Goal: Task Accomplishment & Management: Manage account settings

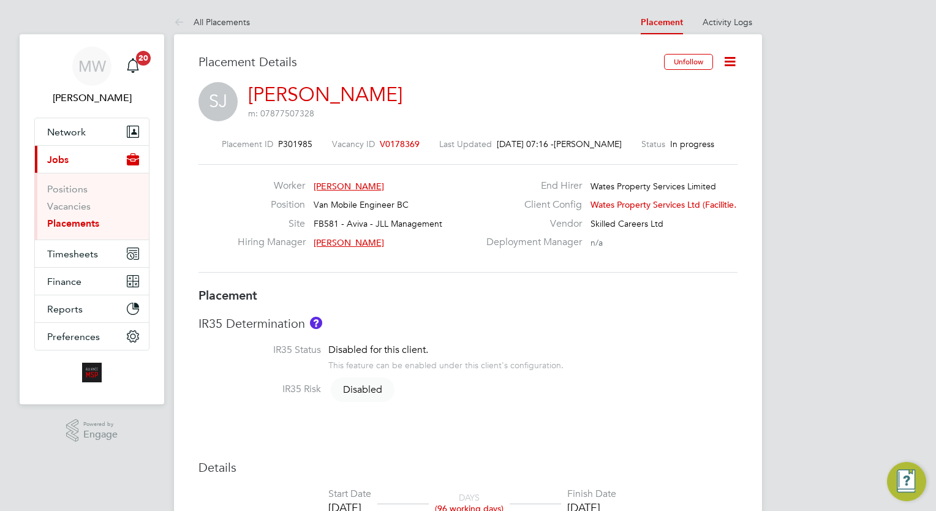
click at [96, 215] on li "Vacancies" at bounding box center [93, 208] width 92 height 17
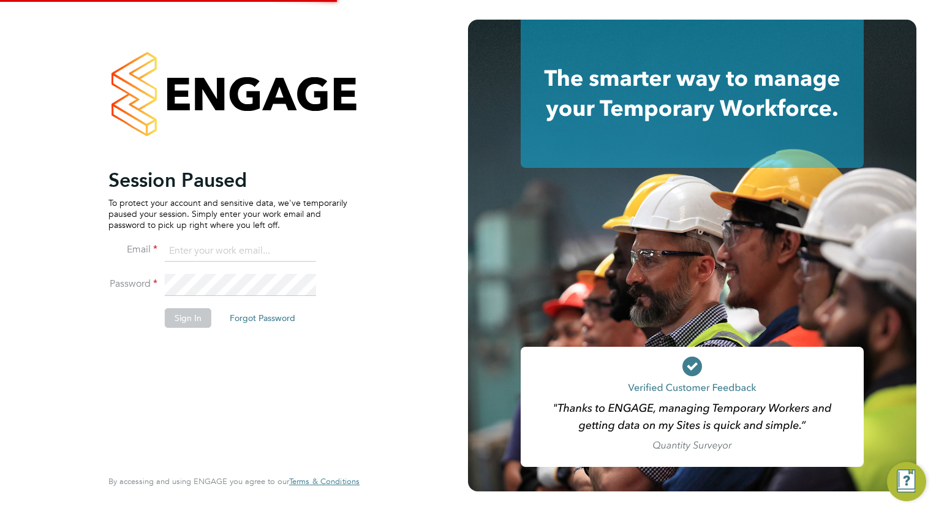
type input "megan.westlotorn@alliancemsp.co.uk"
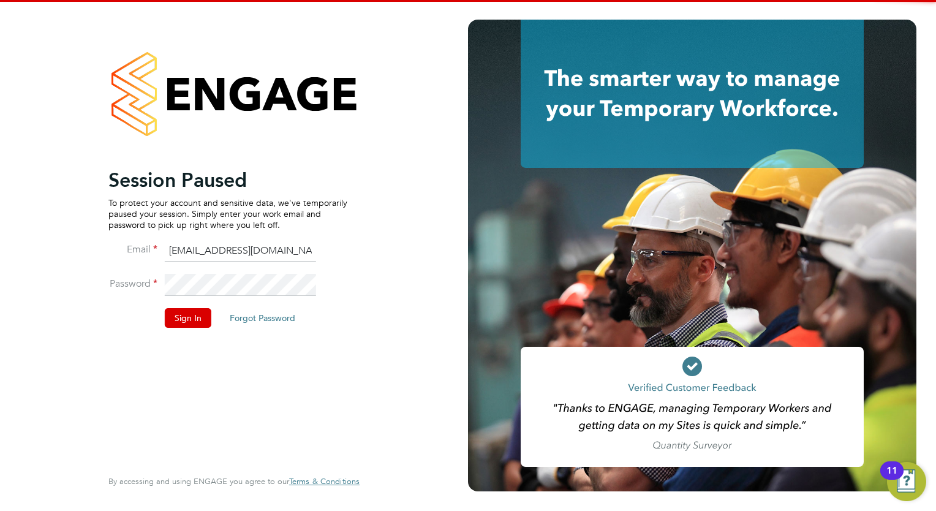
click at [200, 329] on li "Sign In Forgot Password" at bounding box center [227, 324] width 239 height 32
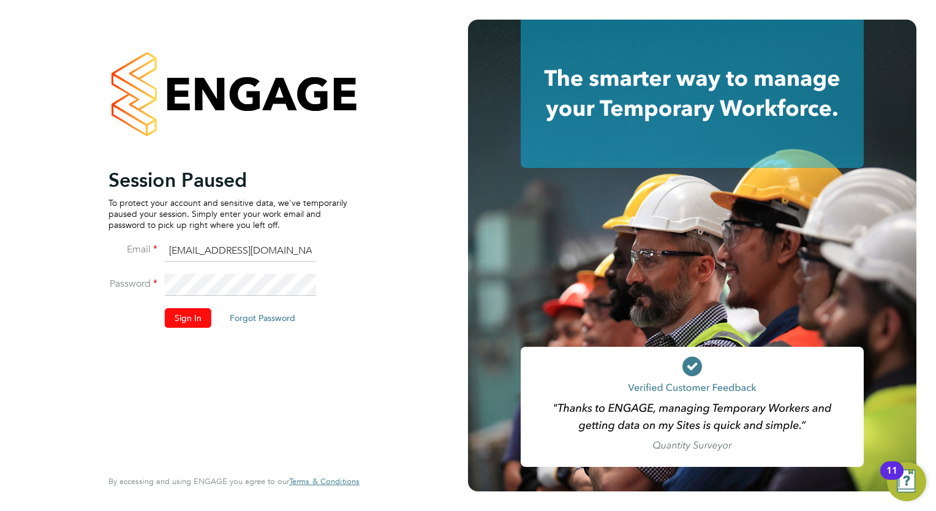
click at [199, 316] on button "Sign In" at bounding box center [188, 318] width 47 height 20
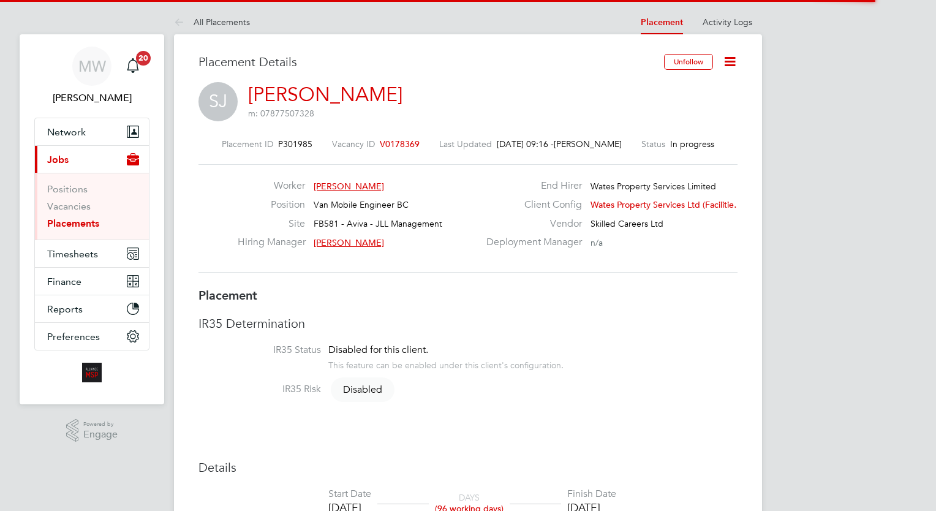
drag, startPoint x: 83, startPoint y: 221, endPoint x: 149, endPoint y: 222, distance: 66.8
click at [82, 222] on link "Placements" at bounding box center [73, 223] width 52 height 12
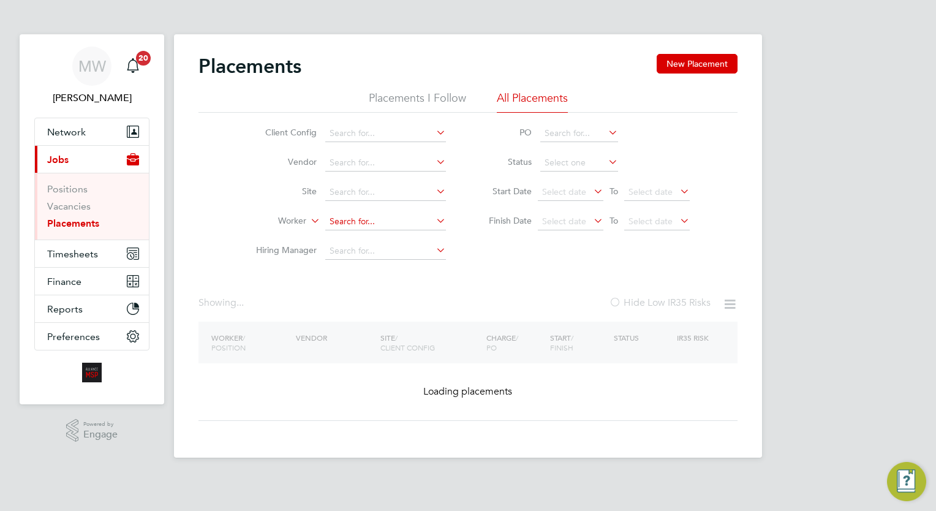
click at [392, 219] on input at bounding box center [385, 221] width 121 height 17
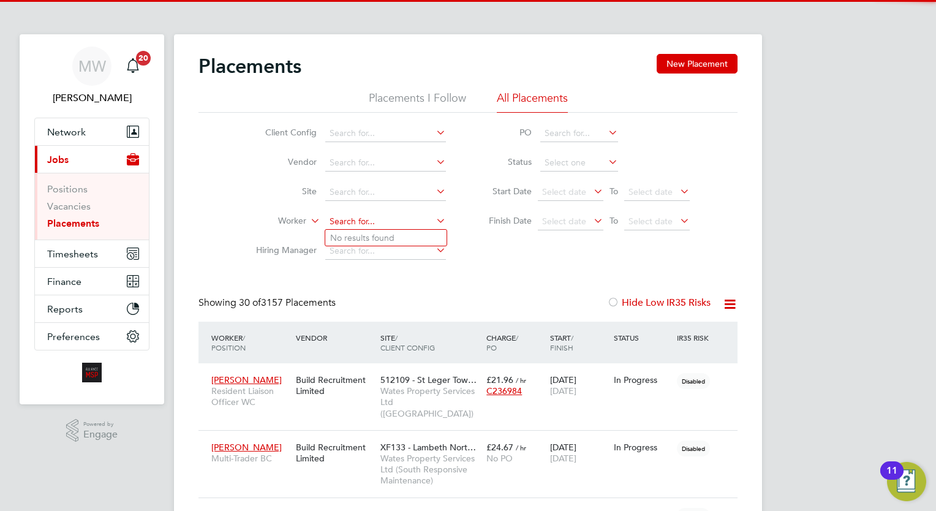
scroll to position [6, 6]
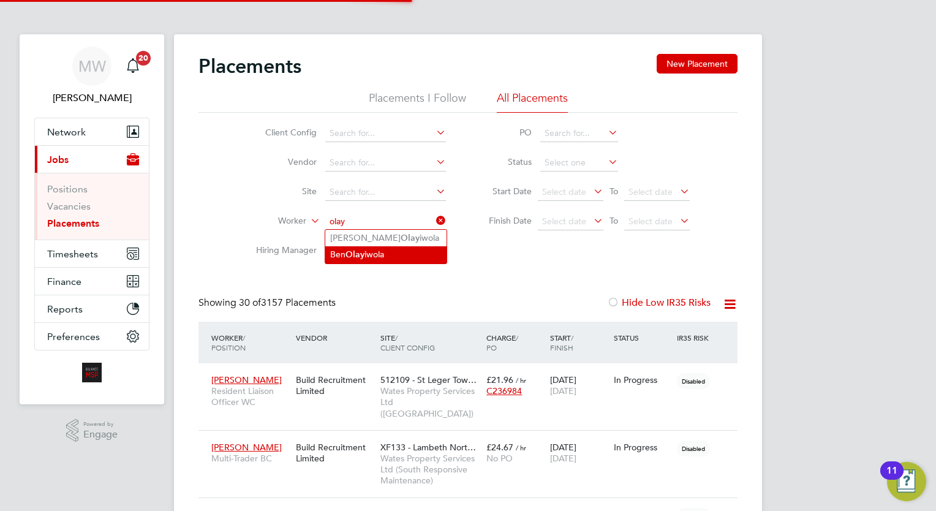
click at [373, 250] on li "Ben Olay iwola" at bounding box center [385, 254] width 121 height 17
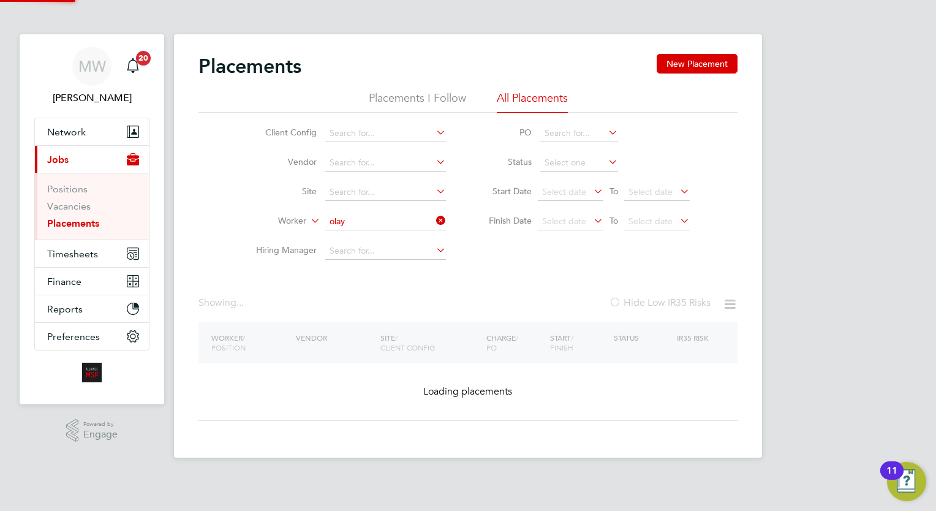
type input "Ben Olayiwola"
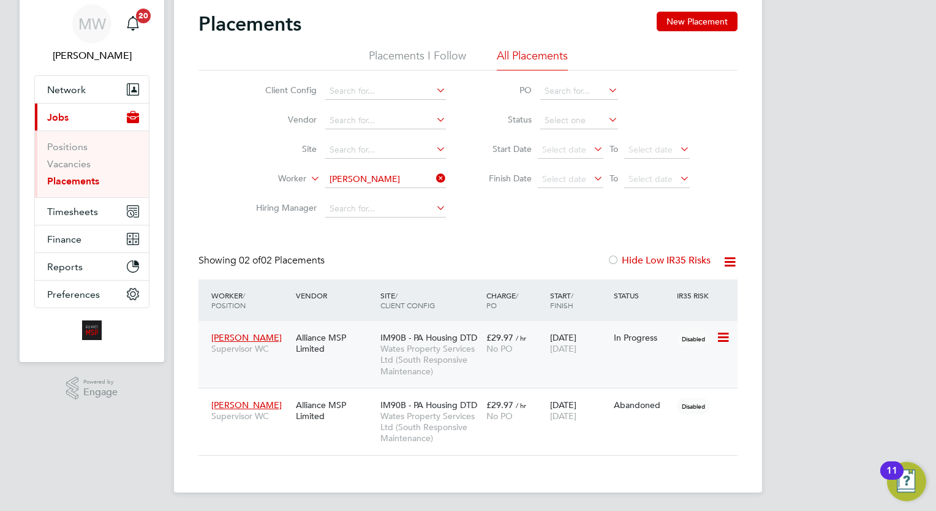
click at [452, 347] on span "Wates Property Services Ltd (South Responsive Maintenance)" at bounding box center [430, 360] width 100 height 34
click at [351, 176] on ul "Client Config Vendor Site Worker Ben Olayiwola Hiring Manager" at bounding box center [346, 150] width 230 height 147
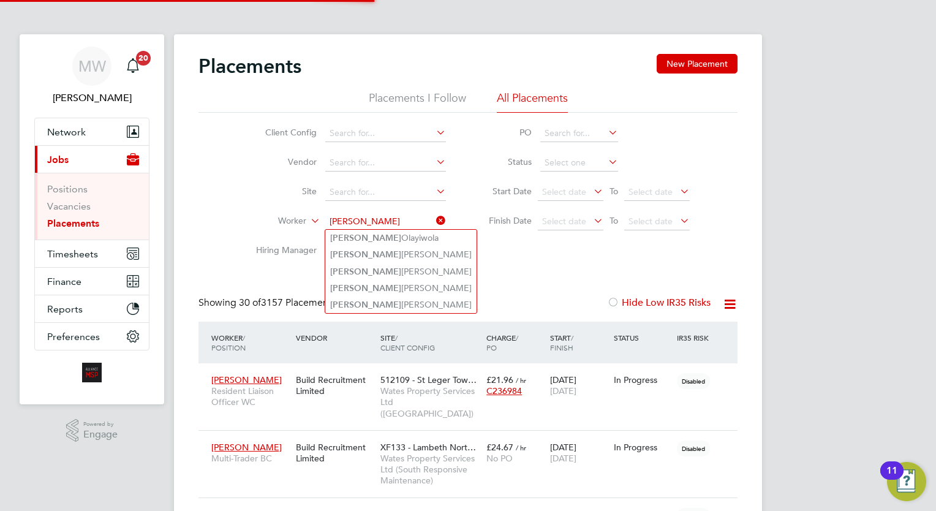
click at [397, 235] on li "Benjamin Olayiwola" at bounding box center [400, 238] width 151 height 17
type input "Benjamin Olayiwola"
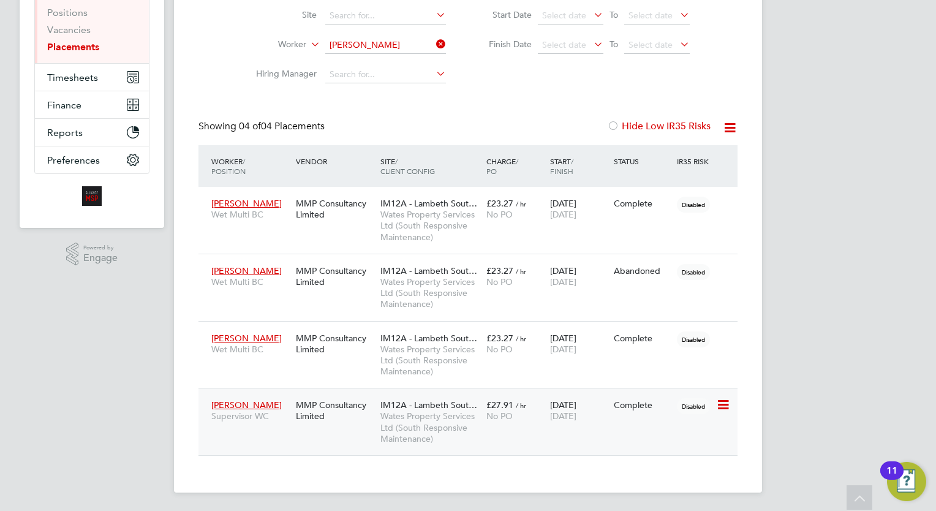
click at [447, 417] on span "Wates Property Services Ltd (South Responsive Maintenance)" at bounding box center [430, 427] width 100 height 34
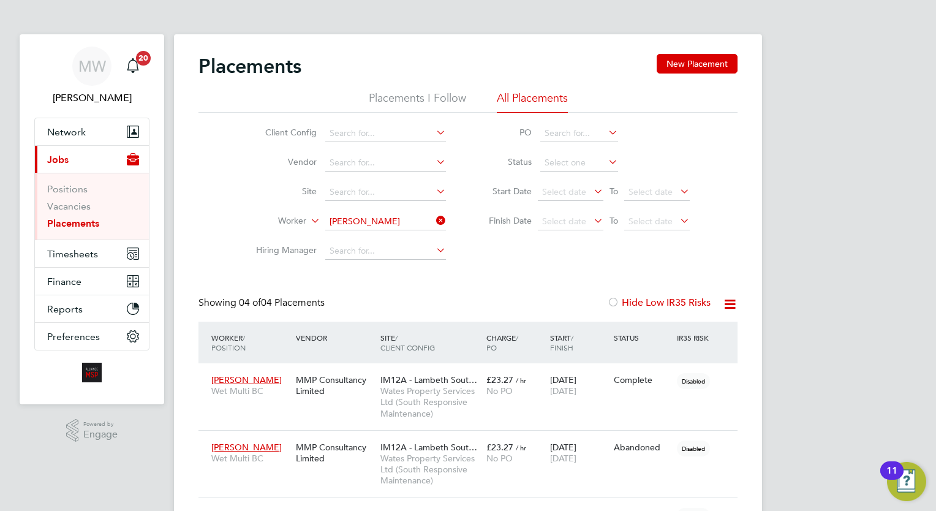
click at [434, 221] on icon at bounding box center [434, 220] width 0 height 17
click at [399, 219] on input at bounding box center [385, 221] width 121 height 17
click at [374, 227] on input at bounding box center [385, 221] width 121 height 17
type input "alfie guest"
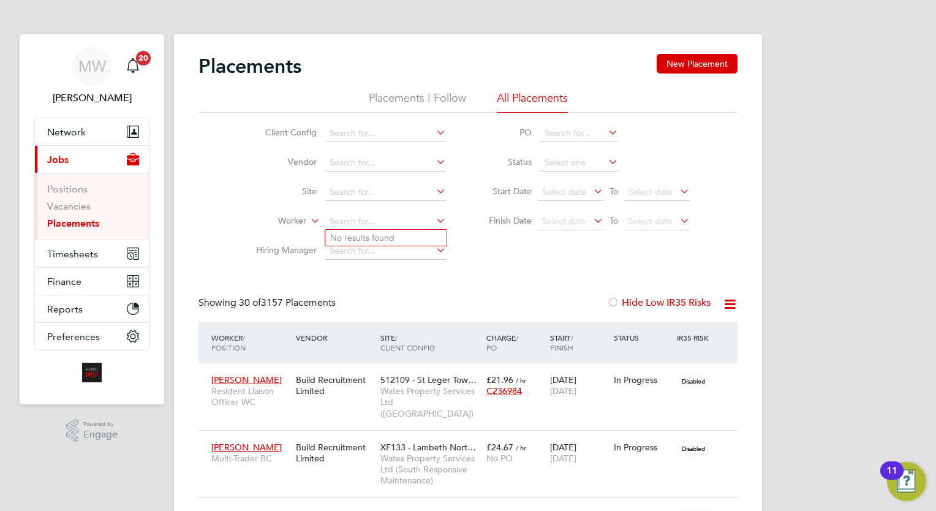
click at [434, 219] on icon at bounding box center [434, 220] width 0 height 17
click at [386, 217] on input at bounding box center [385, 221] width 121 height 17
click at [398, 238] on li "Steven Burns" at bounding box center [385, 238] width 121 height 17
type input "[PERSON_NAME]"
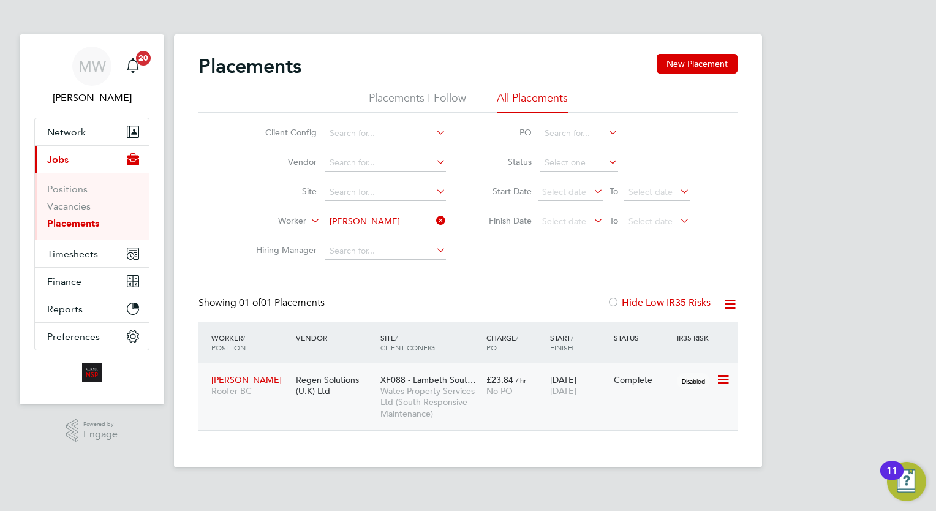
click at [528, 403] on div "Steven Burns Roofer BC Regen Solutions (U.K) Ltd XF088 - Lambeth Sout… Wates Pr…" at bounding box center [467, 396] width 539 height 67
click at [405, 381] on span "XF088 - Lambeth Sout…" at bounding box center [428, 379] width 96 height 11
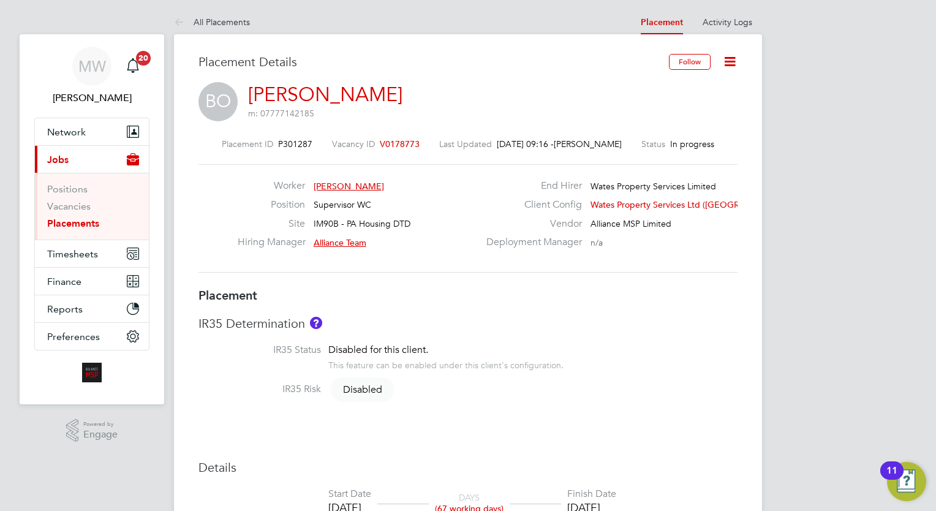
click at [334, 94] on link "Ben Olayiwola" at bounding box center [325, 95] width 154 height 24
click at [68, 225] on link "Placements" at bounding box center [73, 223] width 52 height 12
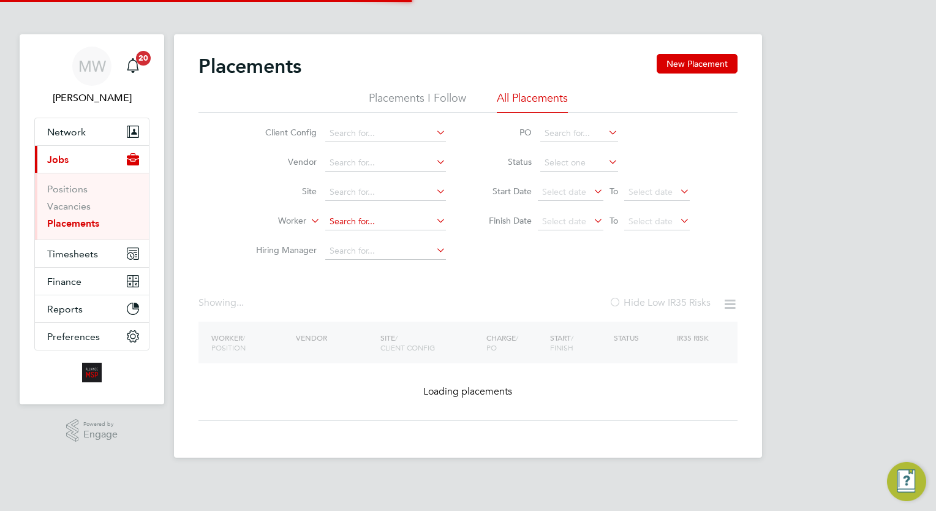
click at [356, 220] on input at bounding box center [385, 221] width 121 height 17
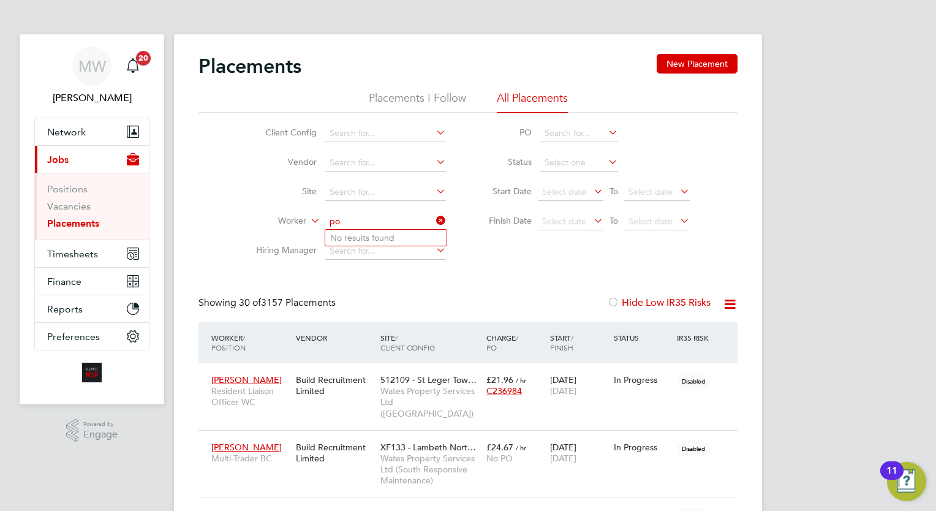
scroll to position [58, 107]
click at [387, 241] on li "Peter Scott" at bounding box center [402, 238] width 154 height 17
type input "Peter Scott"
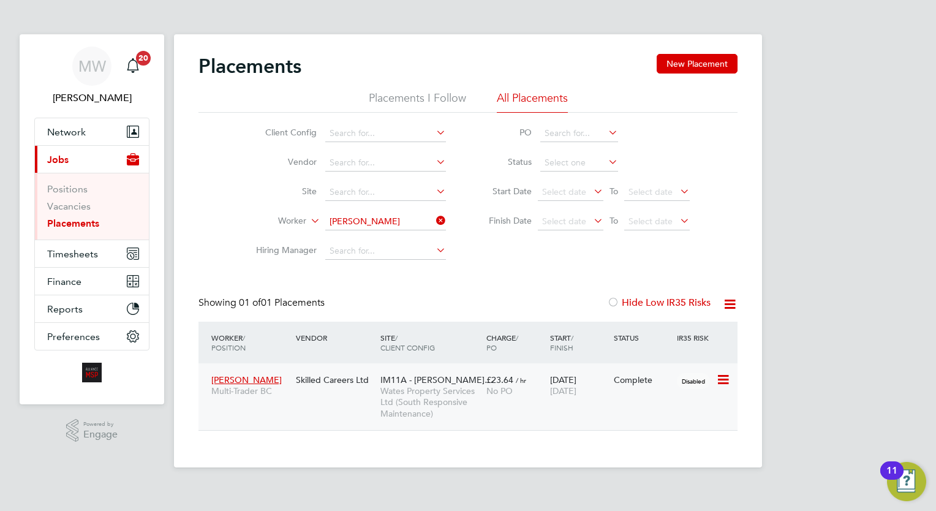
click at [470, 386] on span "Wates Property Services Ltd (South Responsive Maintenance)" at bounding box center [430, 402] width 100 height 34
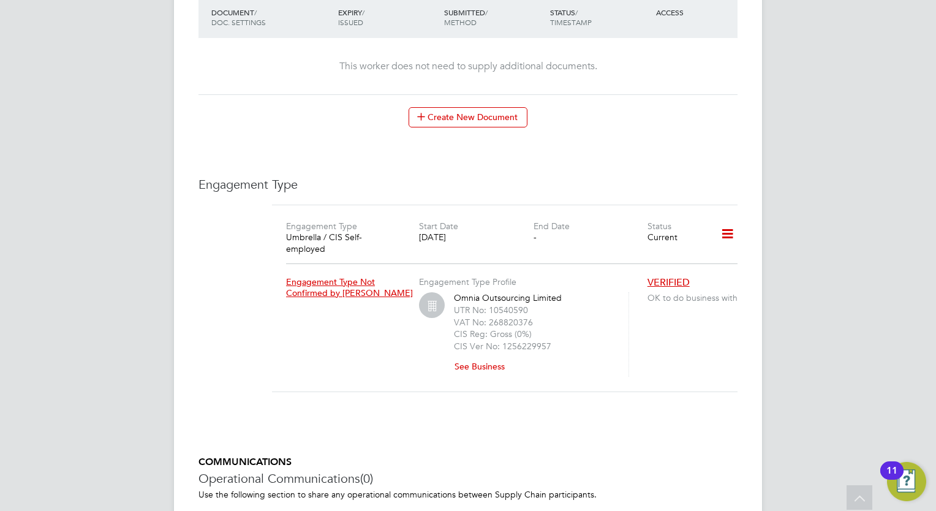
scroll to position [632, 0]
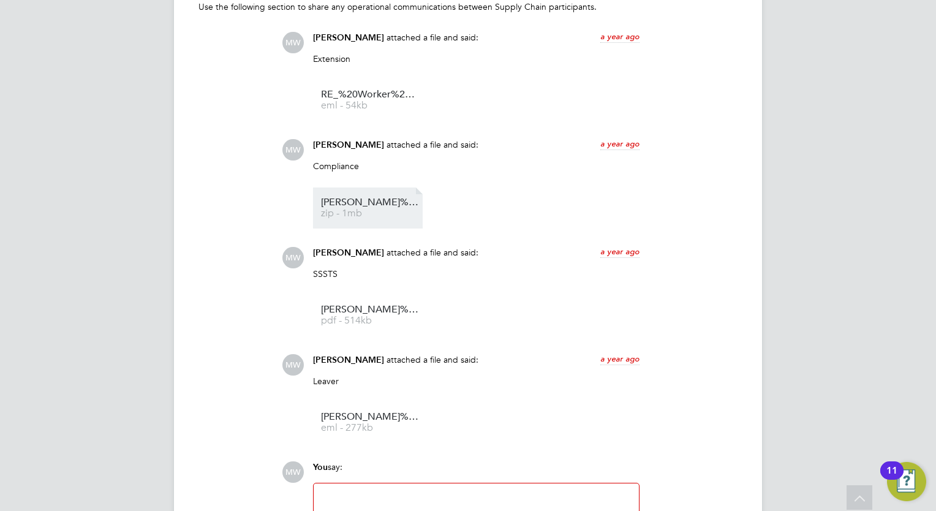
click at [381, 193] on li "Benjamin%20Olayiwola zip - 1mb" at bounding box center [368, 207] width 110 height 41
click at [361, 190] on li "Benjamin%20Olayiwola zip - 1mb" at bounding box center [368, 207] width 110 height 41
click at [380, 203] on span "Benjamin%20Olayiwola" at bounding box center [370, 202] width 98 height 9
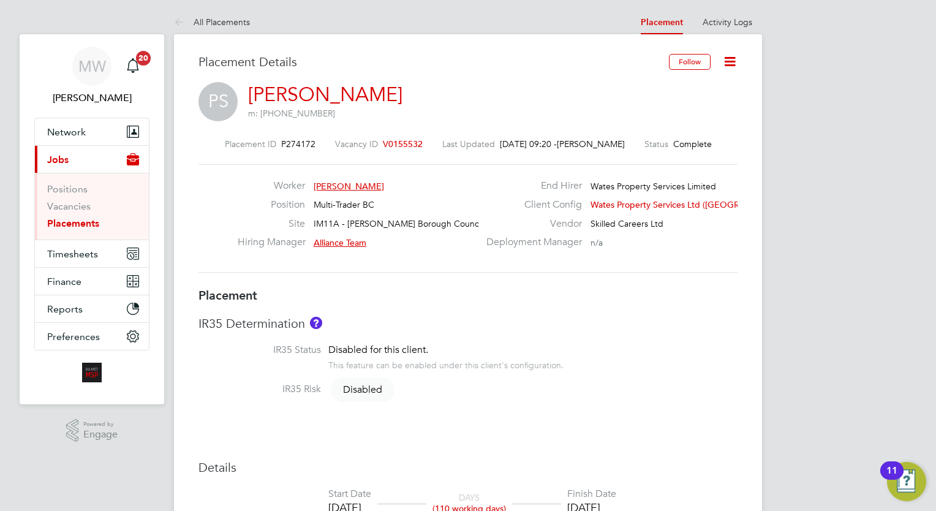
click at [732, 62] on icon at bounding box center [729, 61] width 15 height 15
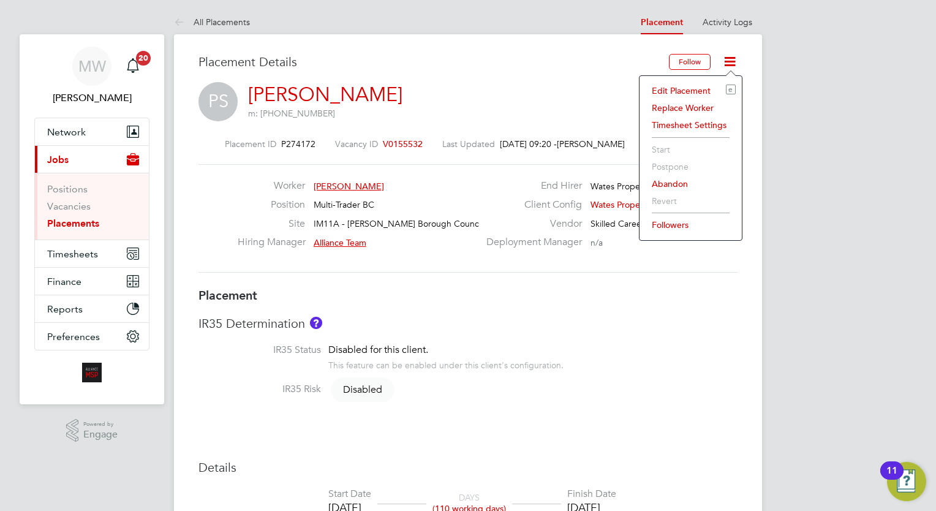
click at [693, 86] on li "Edit Placement e" at bounding box center [690, 90] width 90 height 17
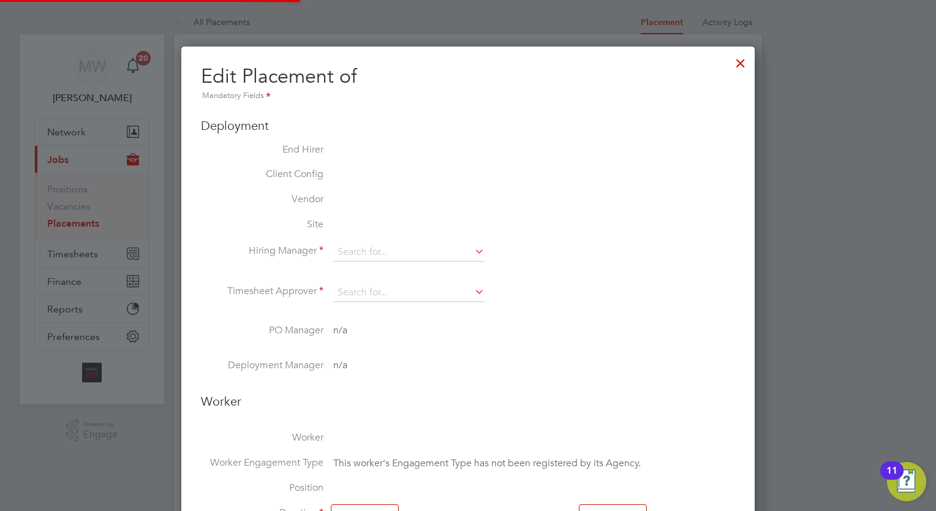
type input "Alliance Team"
type input "24 Mar 2025"
type input "[DATE]"
type input "08:00"
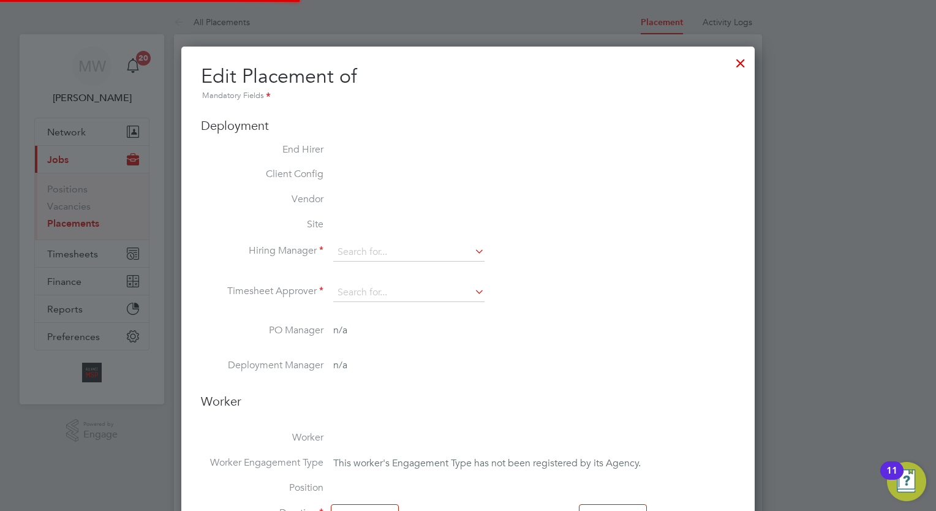
type input "17:00"
type input "07569"
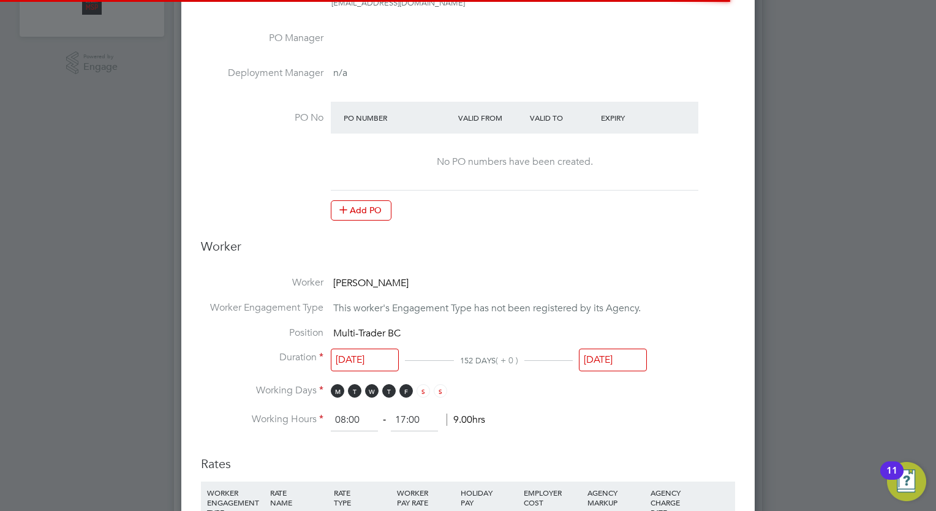
click at [612, 369] on div "[DATE]" at bounding box center [613, 362] width 68 height 23
click at [615, 366] on input "[DATE]" at bounding box center [613, 359] width 68 height 23
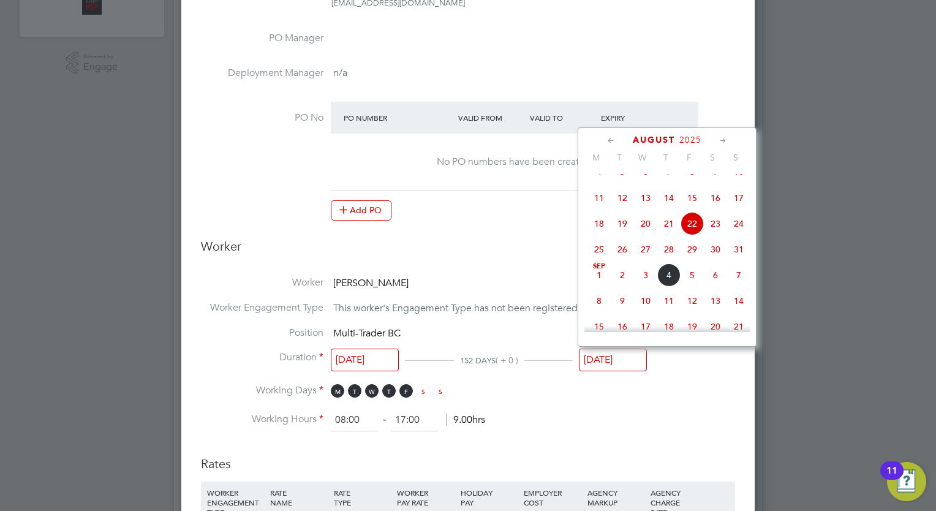
click at [597, 287] on span "Sep 1" at bounding box center [598, 274] width 23 height 23
type input "[DATE]"
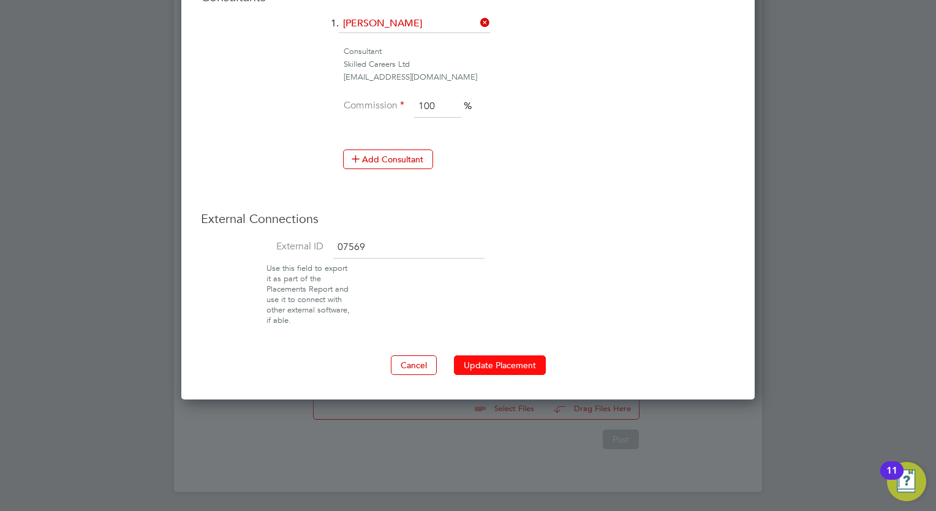
click at [521, 355] on button "Update Placement" at bounding box center [500, 365] width 92 height 20
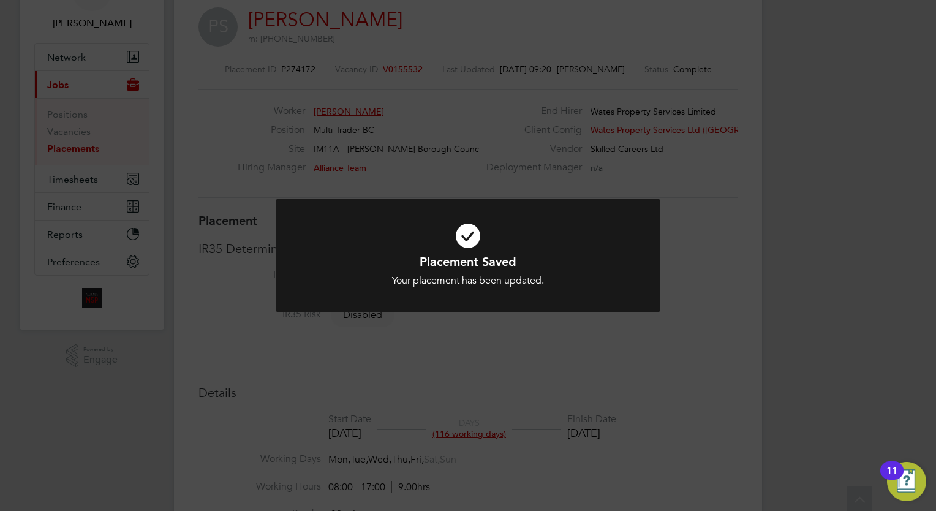
scroll to position [36, 86]
click at [372, 138] on div "Placement Saved Your placement has been updated. Cancel Okay" at bounding box center [468, 255] width 936 height 511
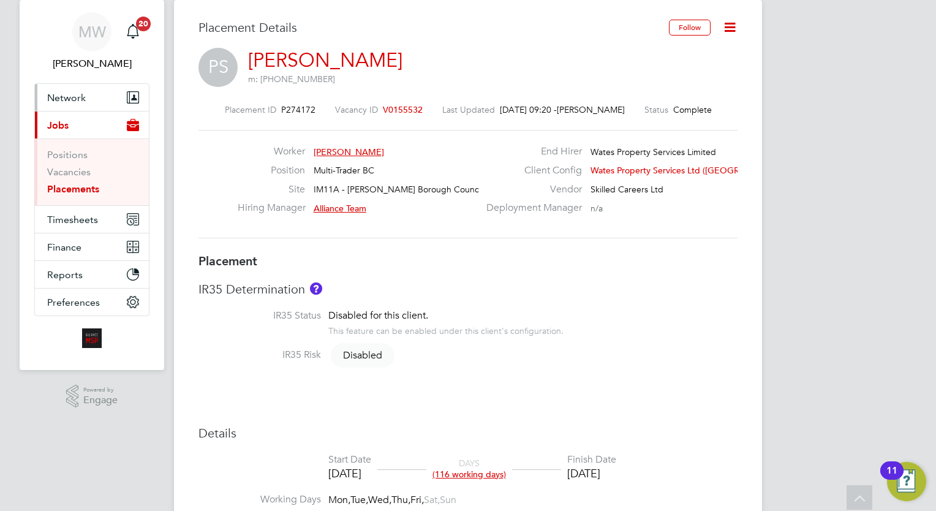
scroll to position [13, 0]
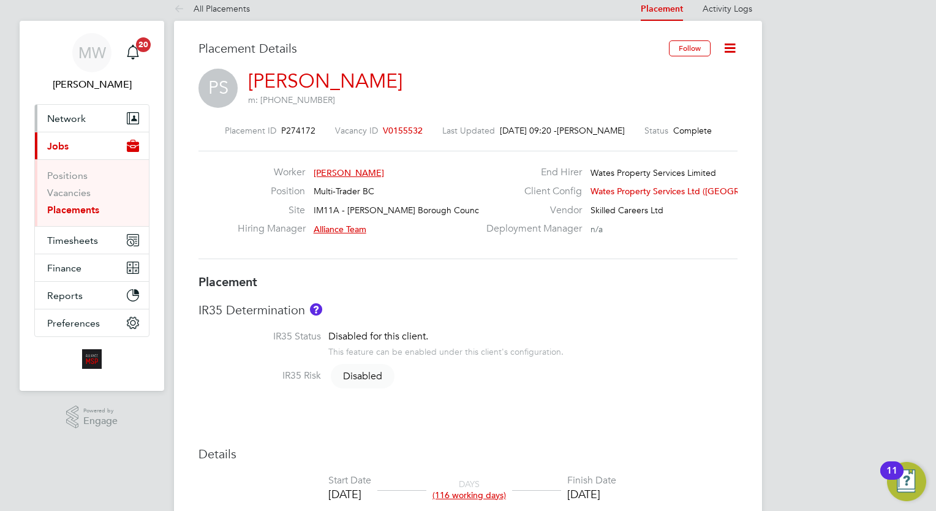
click at [94, 108] on button "Network" at bounding box center [92, 118] width 114 height 27
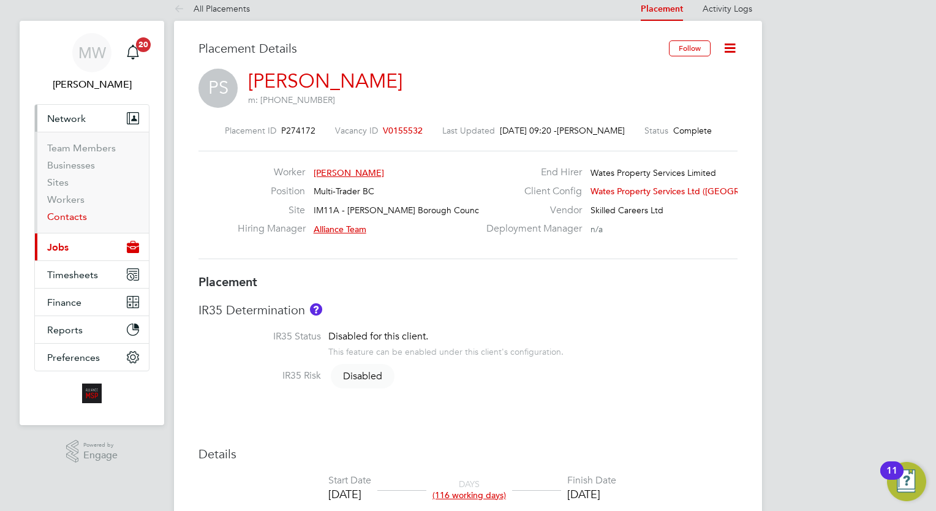
click at [72, 209] on ul "Team Members Businesses Sites Workers Contacts" at bounding box center [92, 182] width 114 height 101
drag, startPoint x: 72, startPoint y: 209, endPoint x: 64, endPoint y: 197, distance: 14.6
click at [64, 197] on link "Workers" at bounding box center [65, 199] width 37 height 12
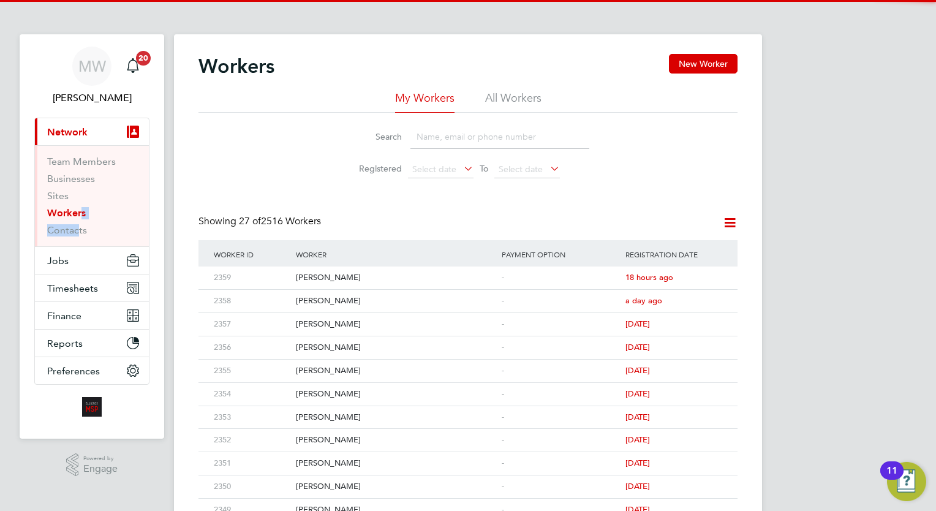
click at [512, 104] on li "All Workers" at bounding box center [513, 102] width 56 height 22
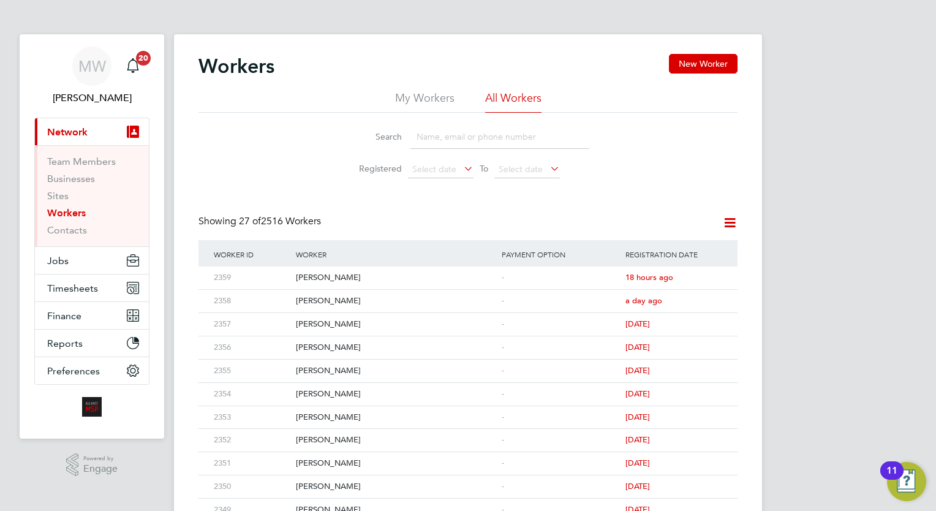
click at [478, 142] on input at bounding box center [499, 137] width 179 height 24
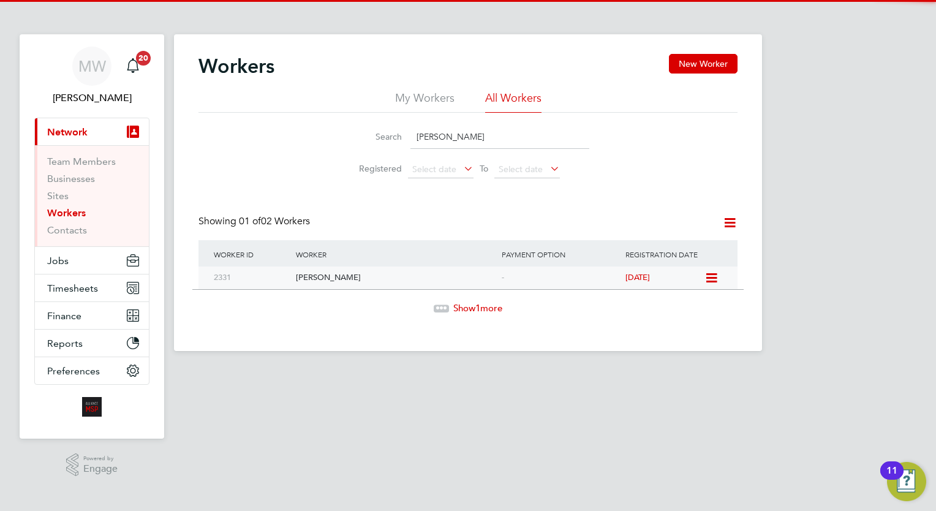
type input "sarah eas"
click at [381, 276] on div "Sarah Eastman" at bounding box center [396, 277] width 206 height 23
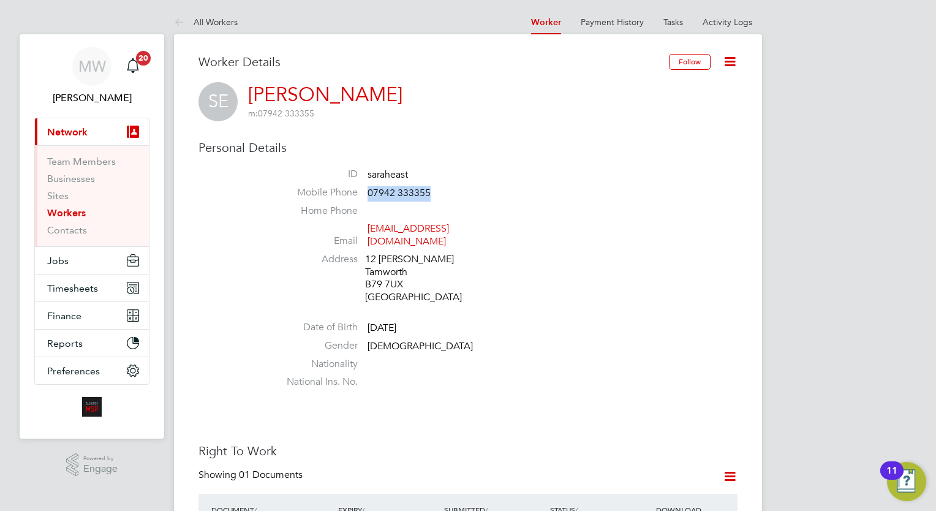
drag, startPoint x: 426, startPoint y: 190, endPoint x: 368, endPoint y: 189, distance: 58.2
click at [368, 189] on li "Mobile Phone [PHONE_NUMBER]" at bounding box center [504, 195] width 465 height 18
copy span "07942 333355"
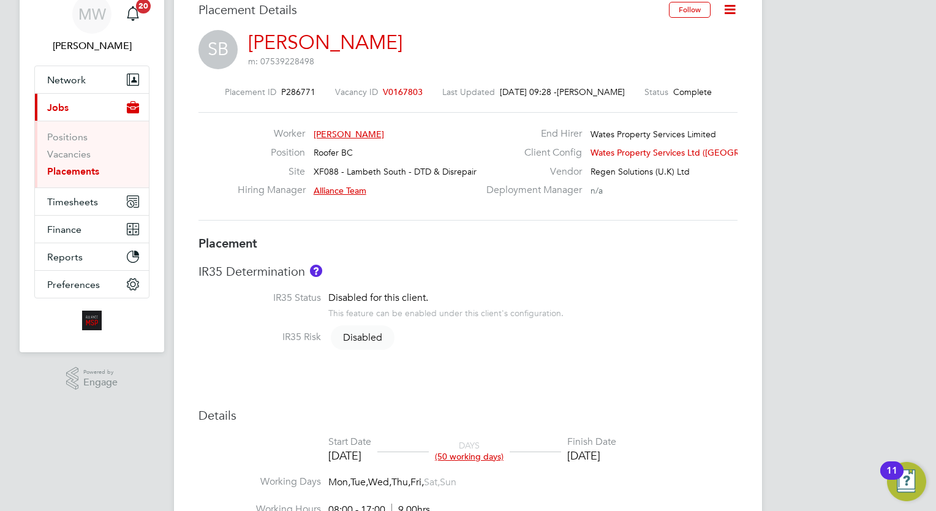
scroll to position [122, 0]
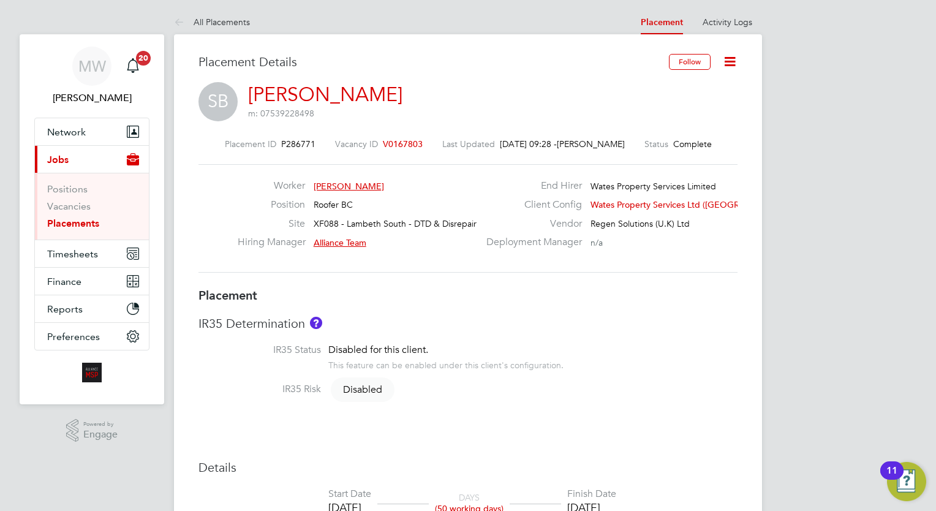
click at [73, 212] on li "Vacancies" at bounding box center [93, 208] width 92 height 17
click at [78, 222] on link "Placements" at bounding box center [73, 223] width 52 height 12
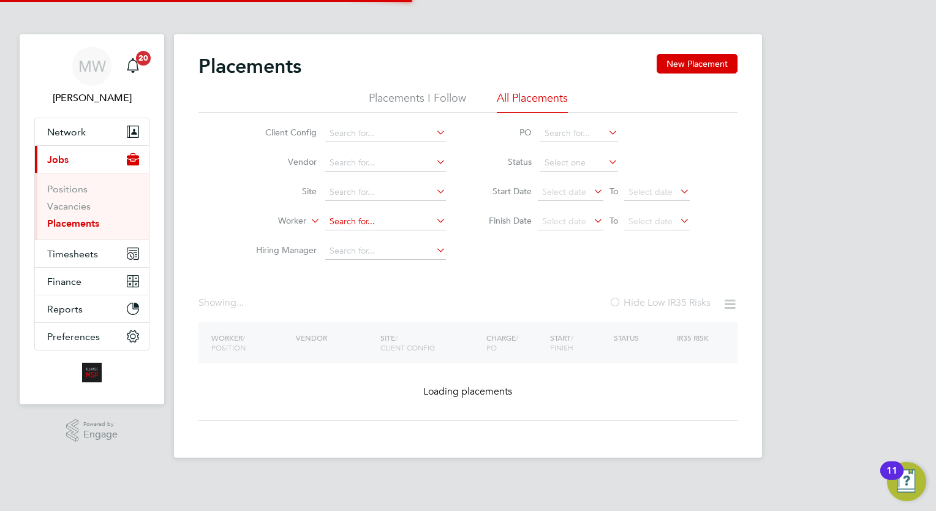
click at [352, 222] on input at bounding box center [385, 221] width 121 height 17
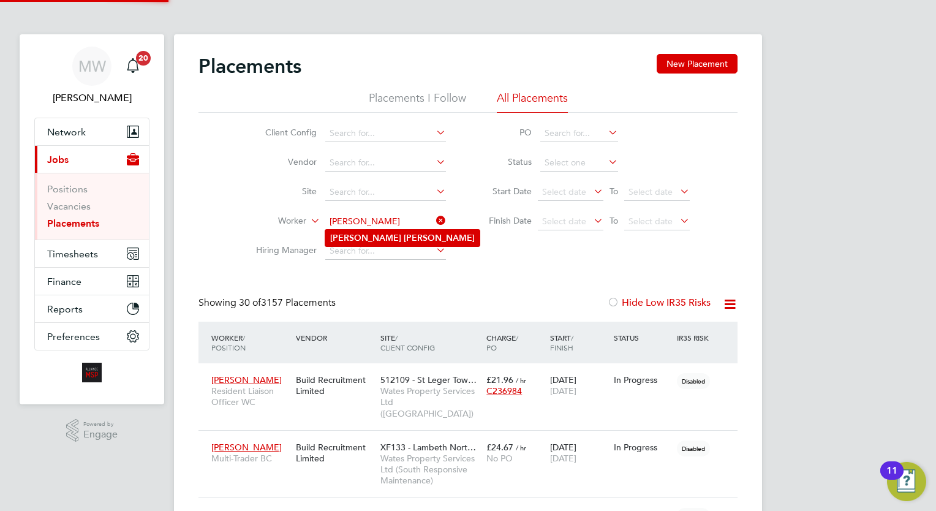
click at [379, 241] on li "[PERSON_NAME]" at bounding box center [402, 238] width 154 height 17
type input "[PERSON_NAME]"
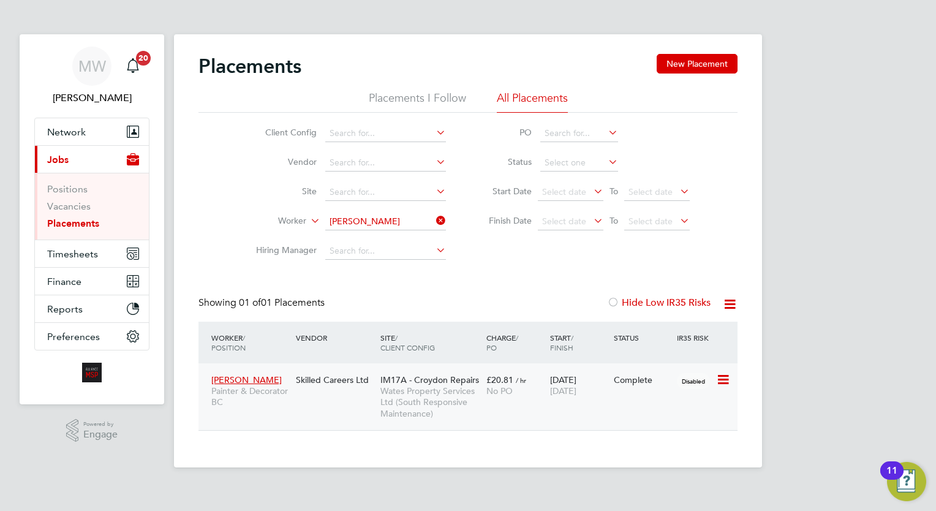
click at [473, 400] on span "Wates Property Services Ltd (South Responsive Maintenance)" at bounding box center [430, 402] width 100 height 34
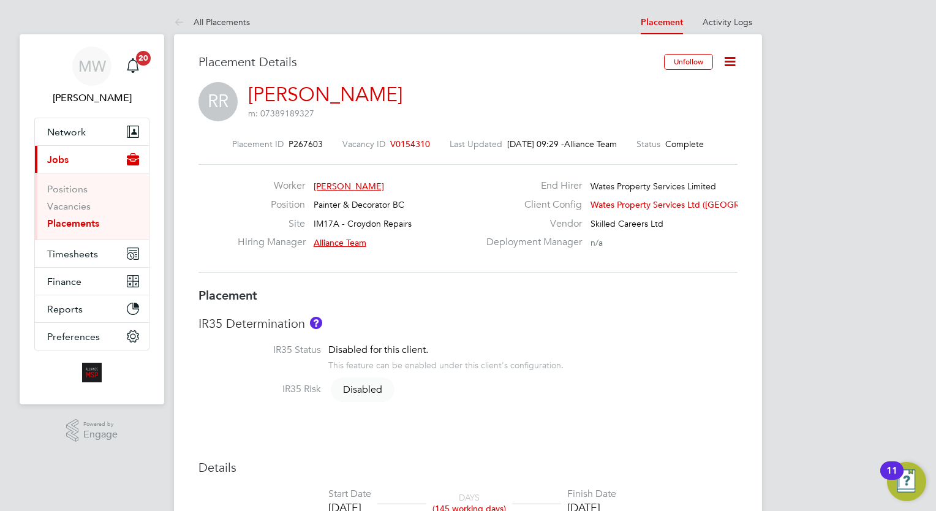
click at [69, 220] on link "Placements" at bounding box center [73, 223] width 52 height 12
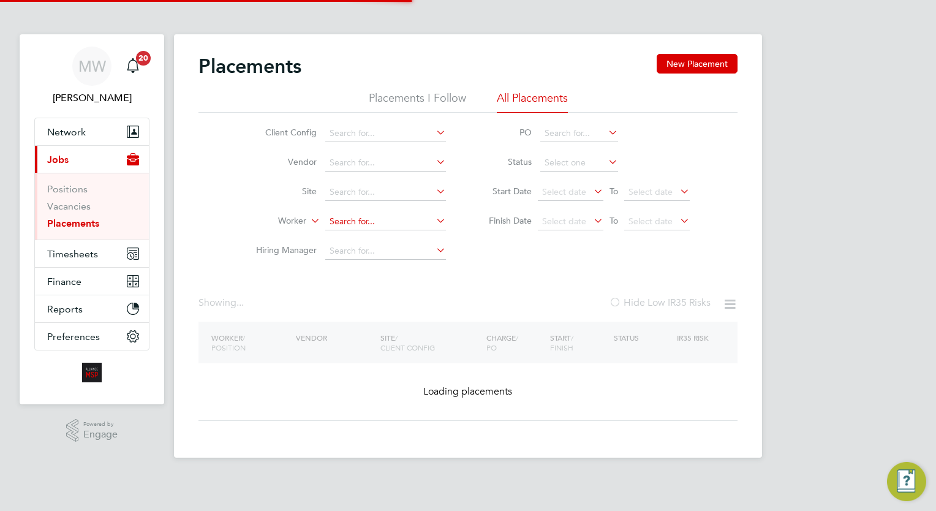
click at [343, 227] on input at bounding box center [385, 221] width 121 height 17
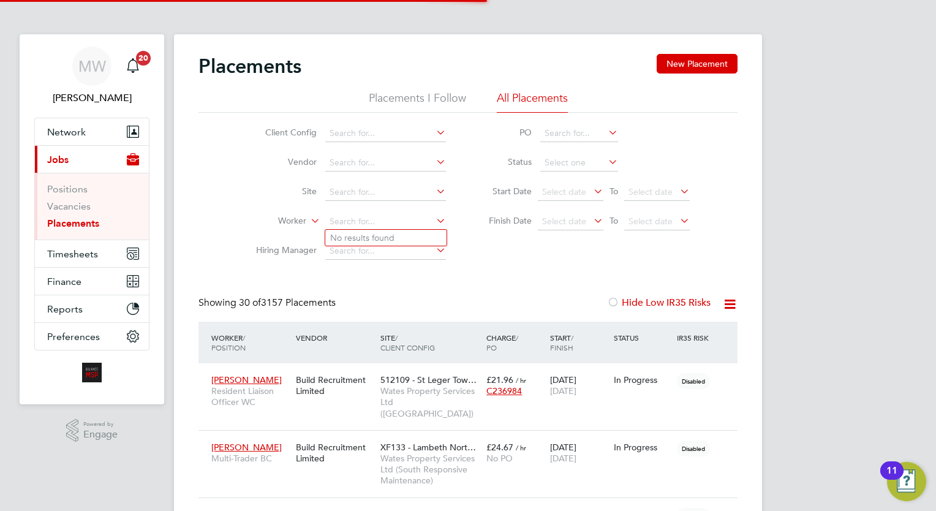
scroll to position [58, 107]
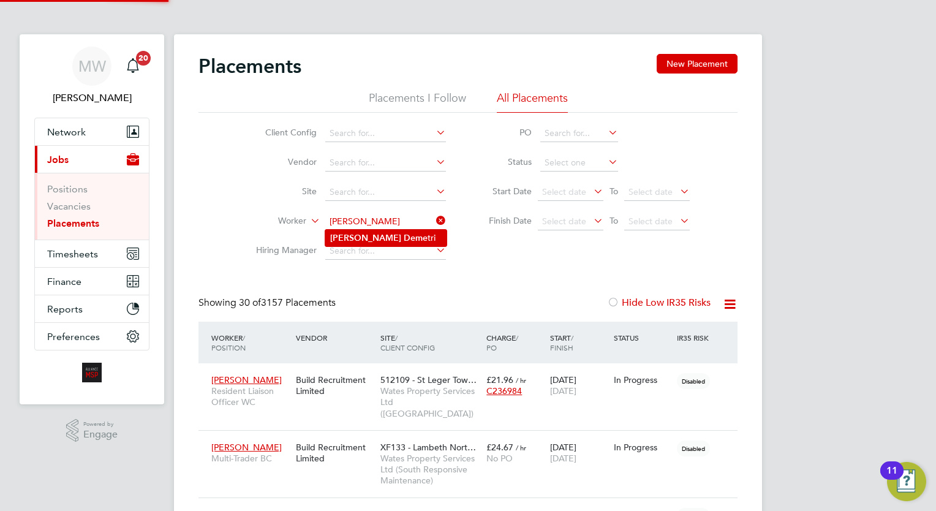
click at [388, 239] on li "Jamie Deme tri" at bounding box center [385, 238] width 121 height 17
type input "Jamie Demetri"
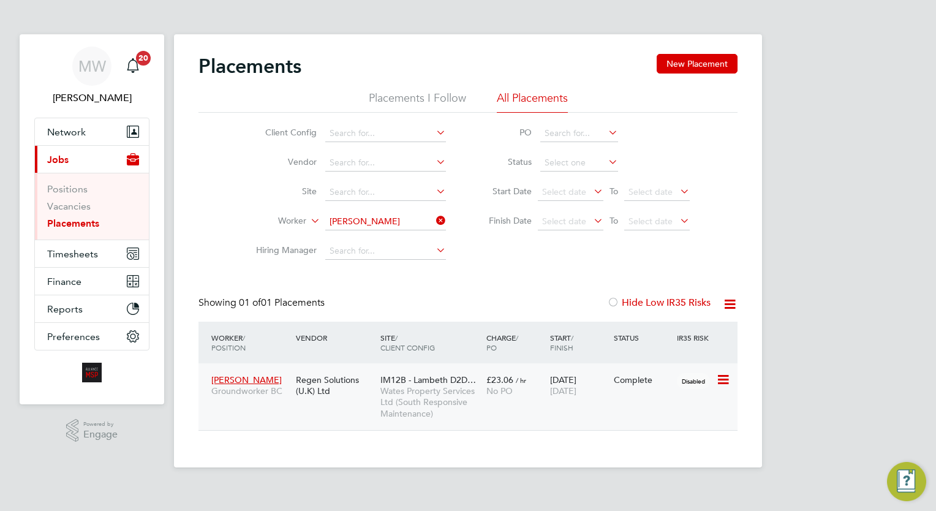
click at [571, 395] on span "26 Aug 2025" at bounding box center [563, 390] width 26 height 11
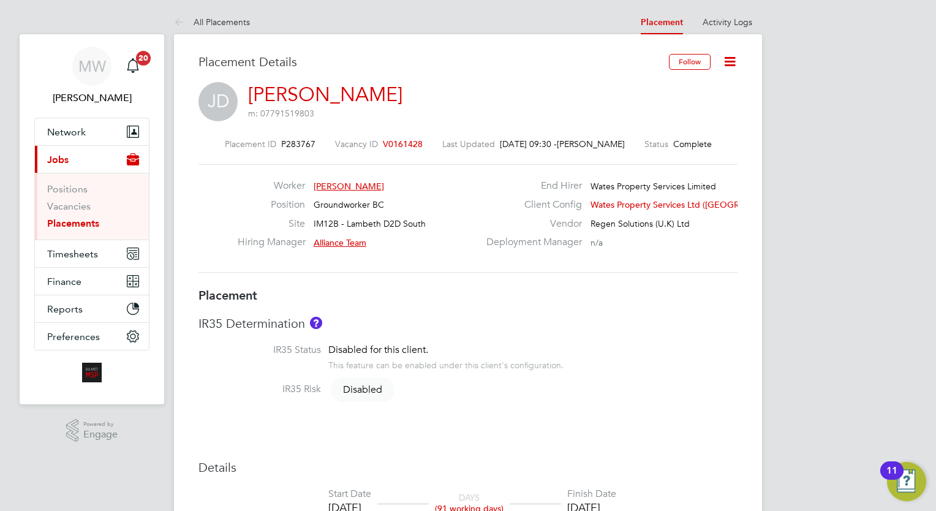
click at [731, 72] on div "Follow" at bounding box center [698, 68] width 78 height 28
click at [731, 65] on icon at bounding box center [729, 61] width 15 height 15
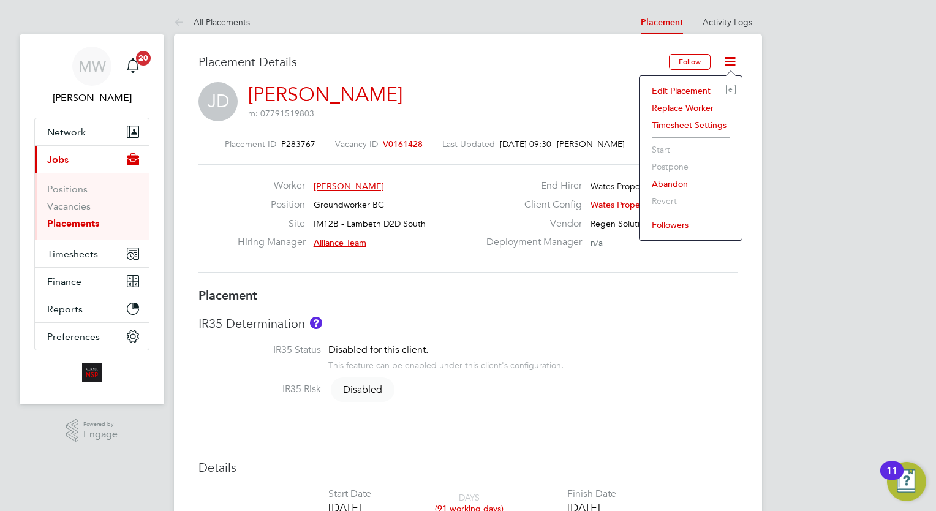
click at [705, 89] on li "Edit Placement e" at bounding box center [690, 90] width 90 height 17
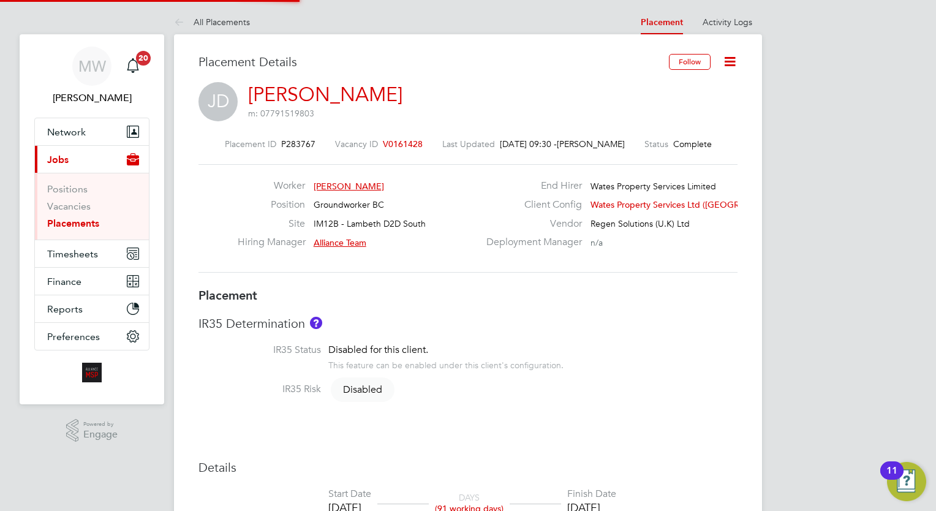
type input "Alliance Team"
type input "22 Apr 2025"
type input "[DATE]"
type input "08:00"
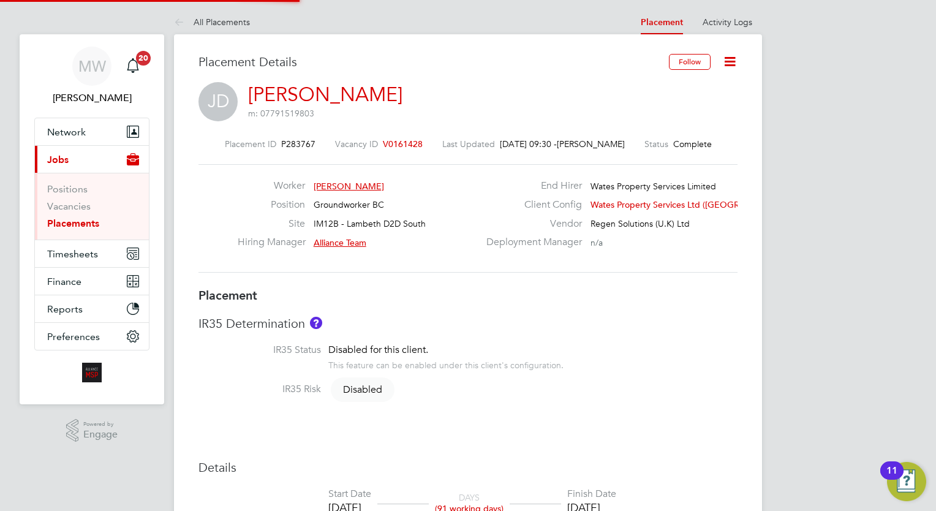
type input "17:00"
type input "07682"
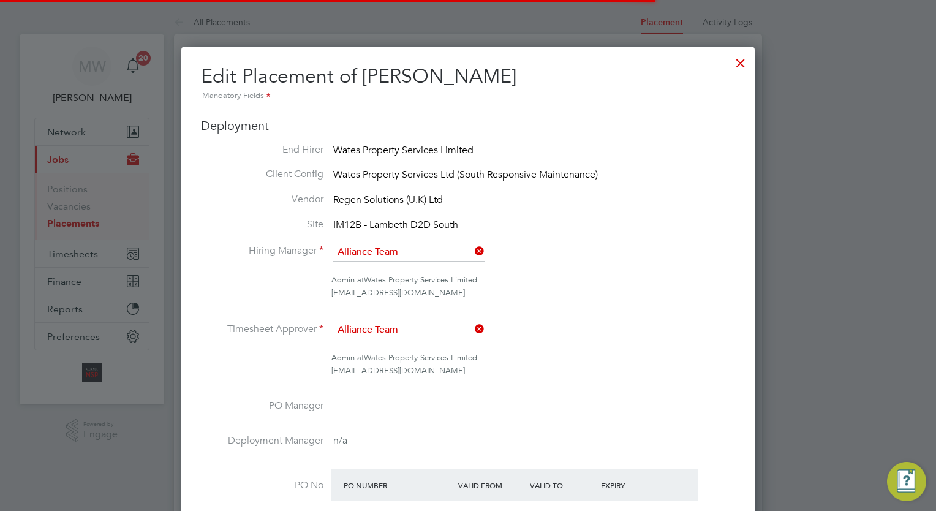
scroll to position [245, 0]
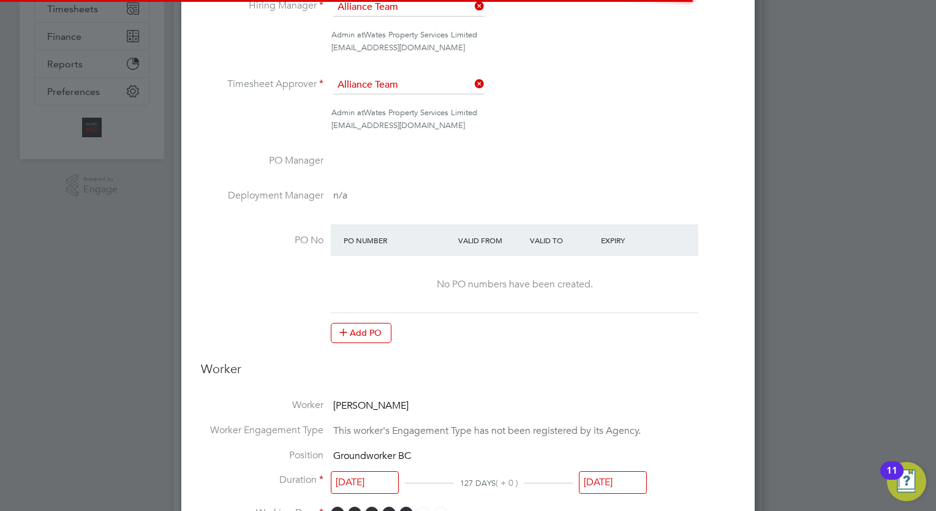
click at [629, 471] on input "[DATE]" at bounding box center [613, 482] width 68 height 23
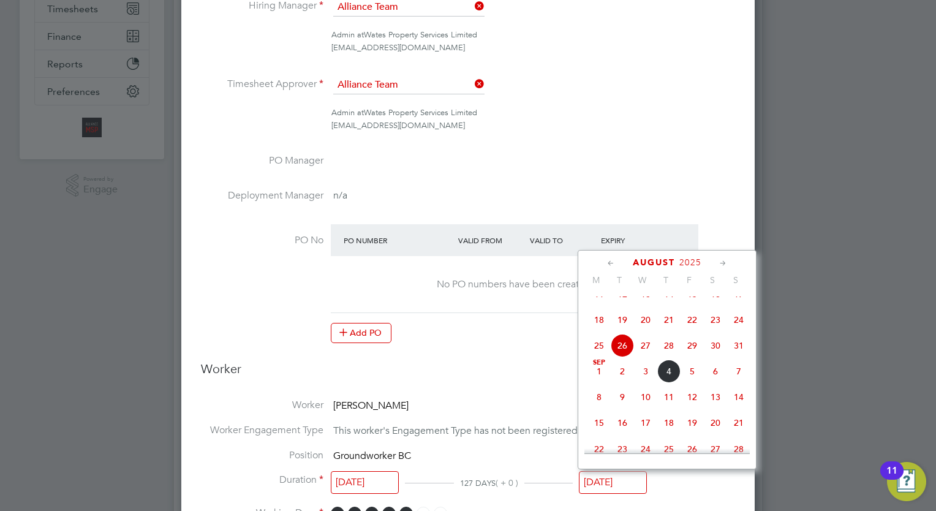
click at [719, 264] on icon at bounding box center [723, 263] width 12 height 13
click at [600, 382] on span "22" at bounding box center [598, 370] width 23 height 23
type input "22 Sep 2025"
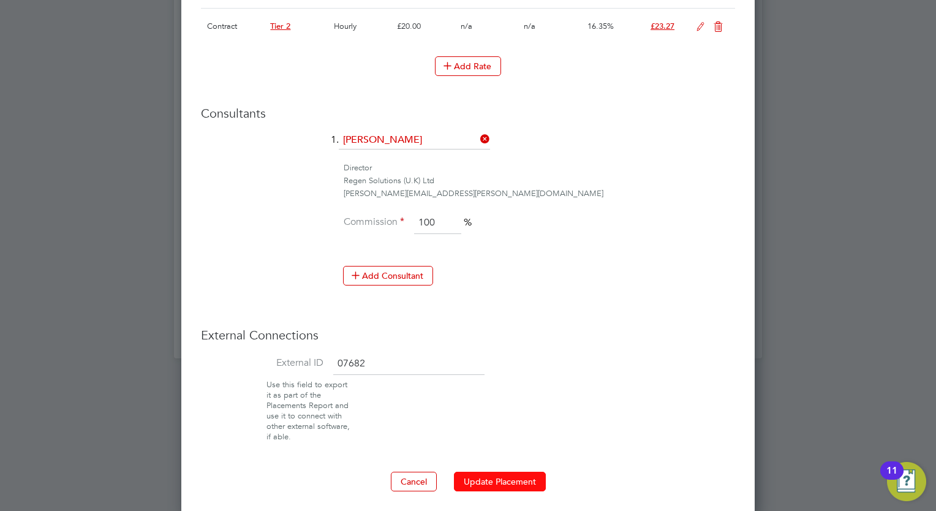
click at [506, 471] on button "Update Placement" at bounding box center [500, 481] width 92 height 20
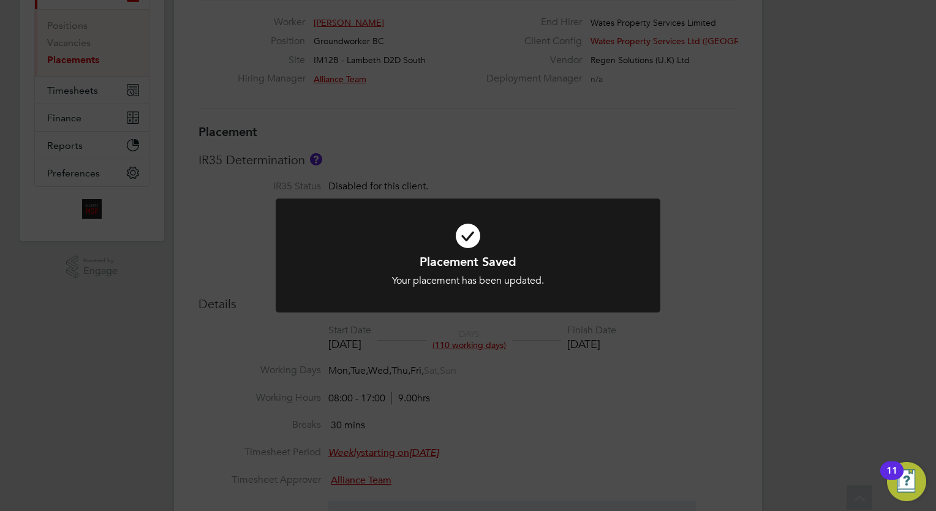
click at [590, 419] on div "Placement Saved Your placement has been updated. Cancel Okay" at bounding box center [468, 255] width 936 height 511
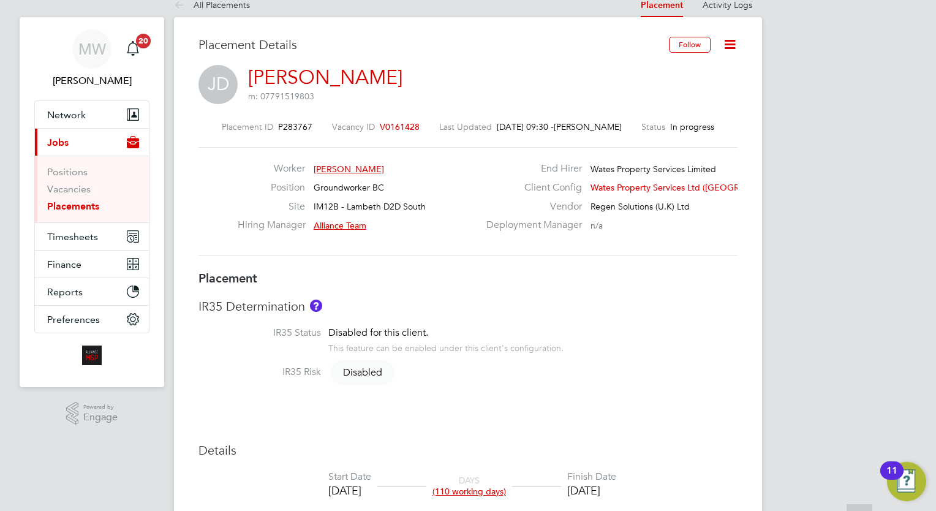
scroll to position [0, 0]
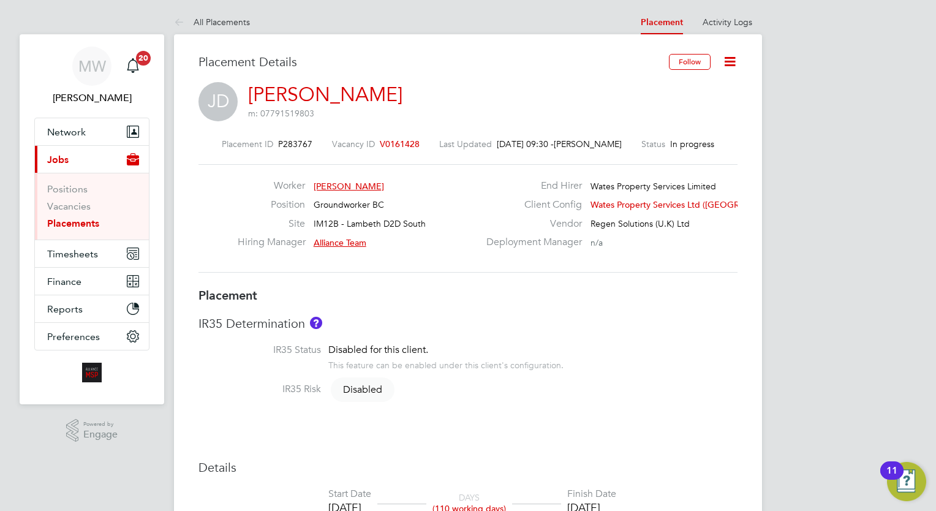
click at [82, 222] on link "Placements" at bounding box center [73, 223] width 52 height 12
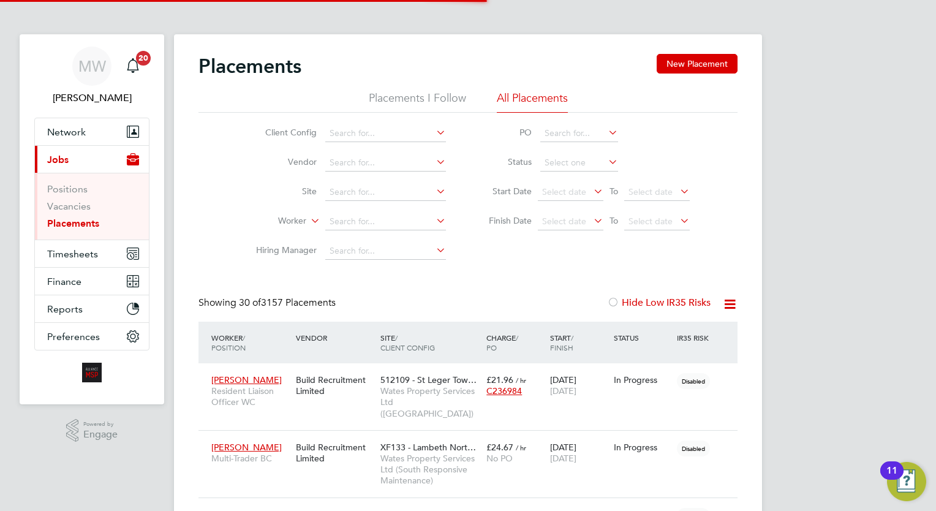
scroll to position [58, 107]
click at [377, 221] on input at bounding box center [385, 221] width 121 height 17
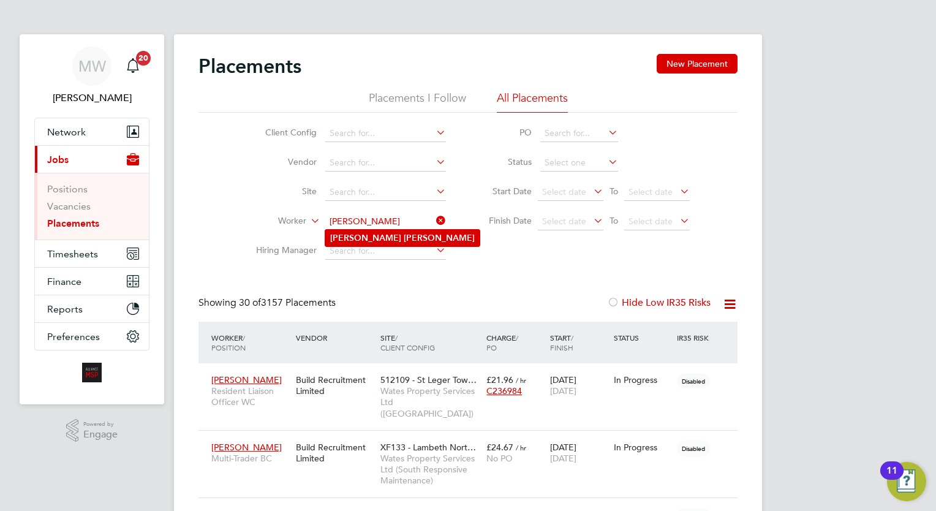
click at [381, 243] on li "Thomas Ellis" at bounding box center [402, 238] width 154 height 17
type input "Thomas Ellis"
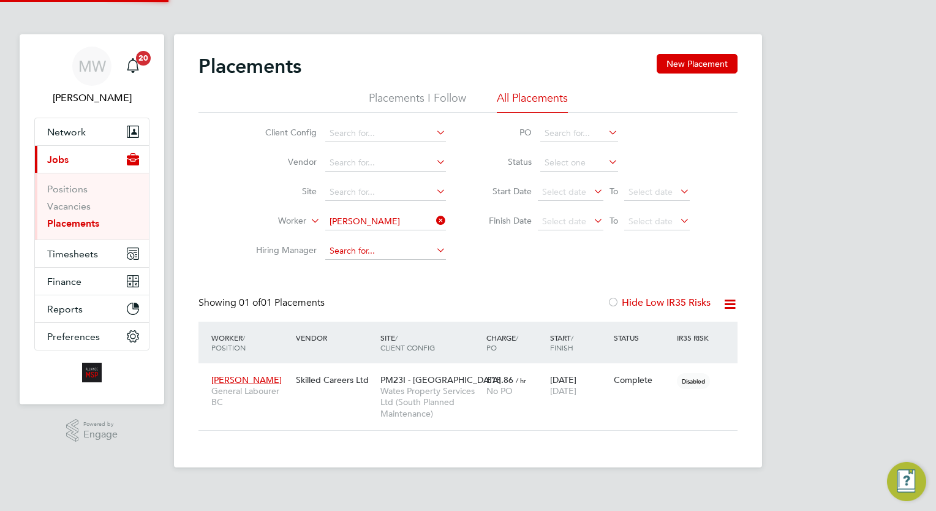
scroll to position [58, 107]
drag, startPoint x: 448, startPoint y: 219, endPoint x: 429, endPoint y: 218, distance: 18.4
click at [444, 219] on li "Worker Thomas Ellis" at bounding box center [346, 221] width 230 height 29
click at [424, 218] on input at bounding box center [385, 221] width 121 height 17
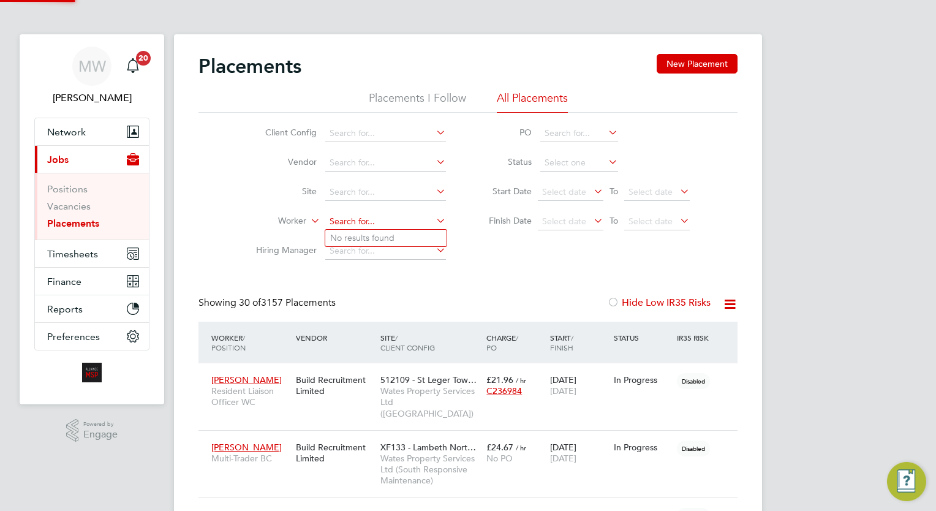
scroll to position [58, 107]
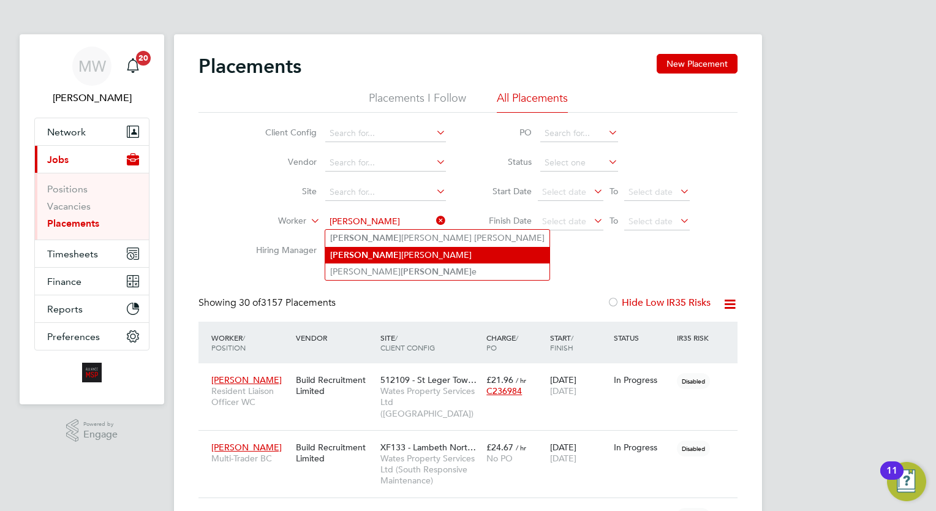
click at [404, 255] on li "Winston Harris" at bounding box center [437, 255] width 224 height 17
type input "Winston Harris"
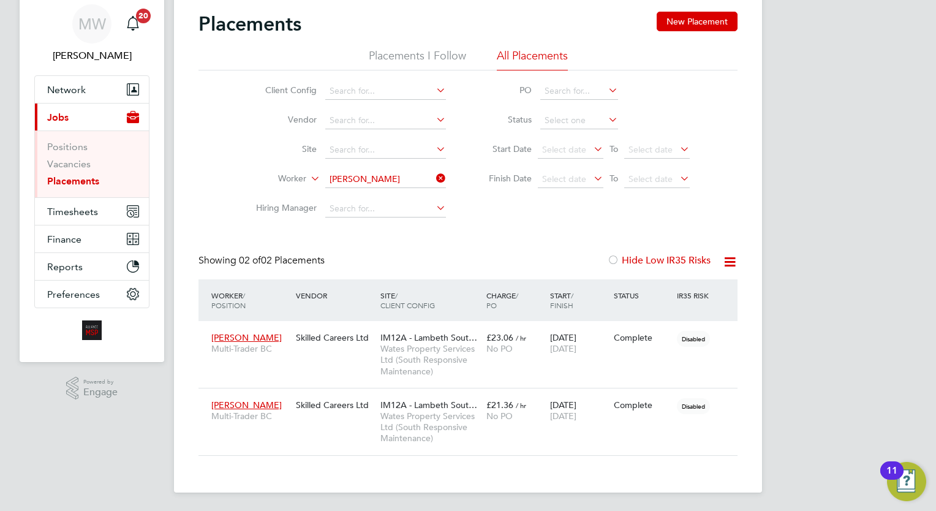
click at [439, 171] on li "Worker Winston Harris" at bounding box center [346, 179] width 230 height 29
drag, startPoint x: 439, startPoint y: 171, endPoint x: 438, endPoint y: 178, distance: 6.2
click at [434, 178] on icon at bounding box center [434, 178] width 0 height 17
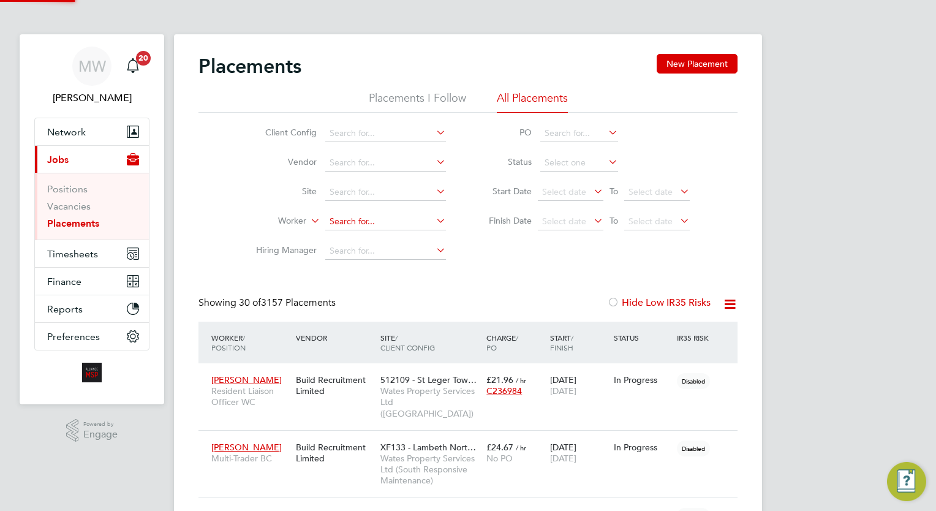
scroll to position [6, 6]
click at [351, 222] on input at bounding box center [385, 221] width 121 height 17
type input "a"
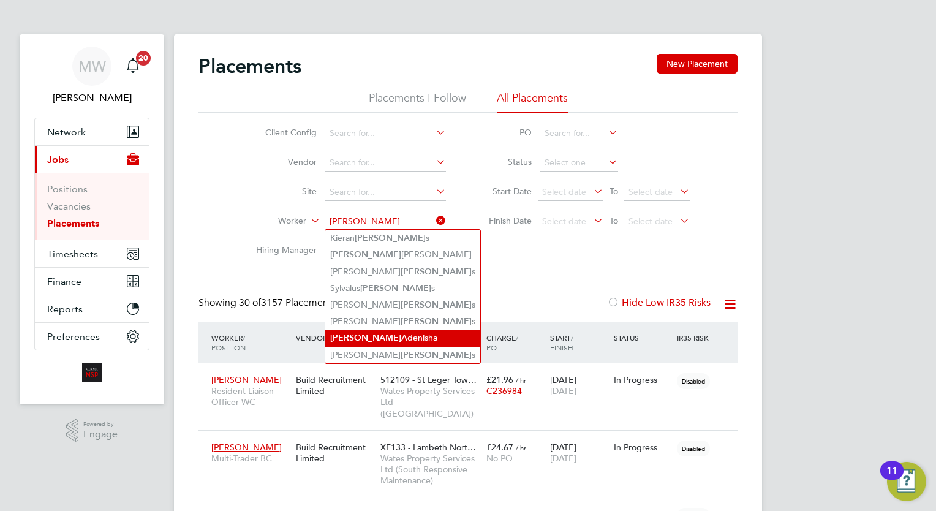
click at [376, 336] on li "Edward Adenisha" at bounding box center [402, 337] width 155 height 17
type input "Edward Adenisha"
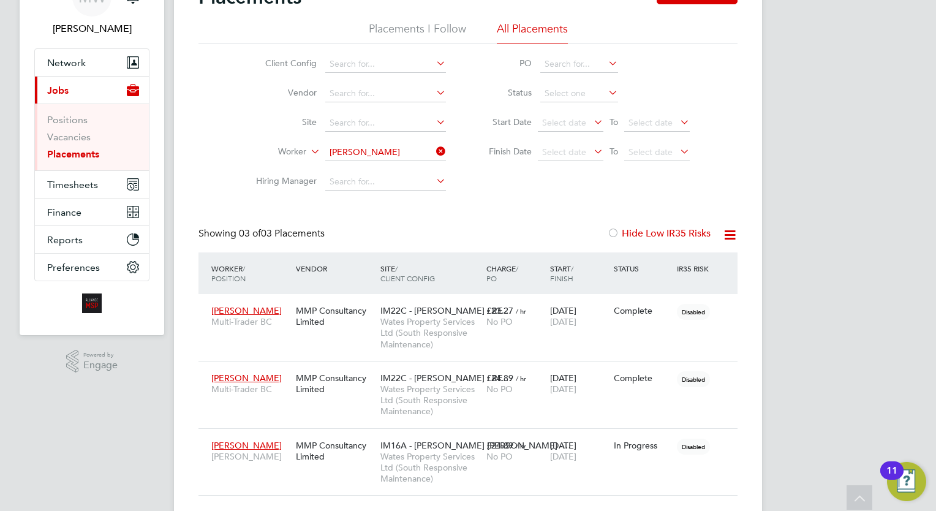
scroll to position [48, 0]
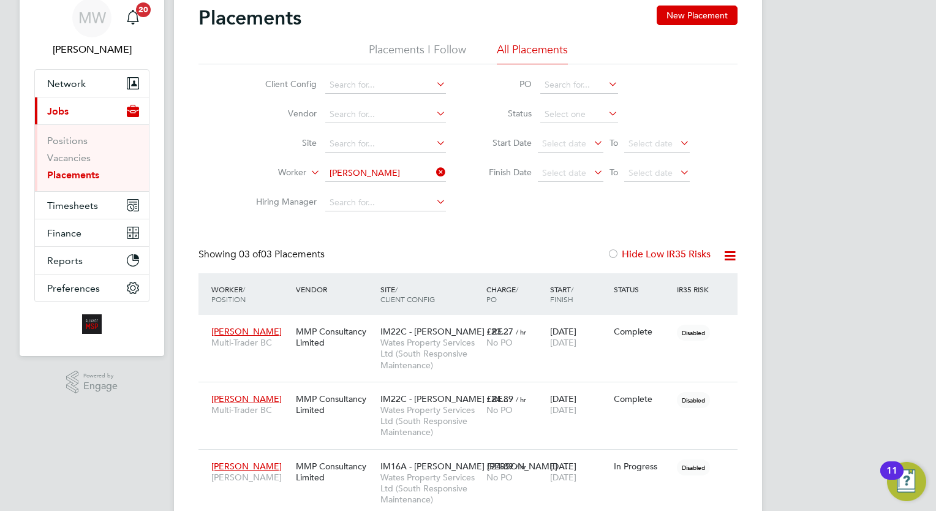
click at [434, 171] on icon at bounding box center [434, 171] width 0 height 17
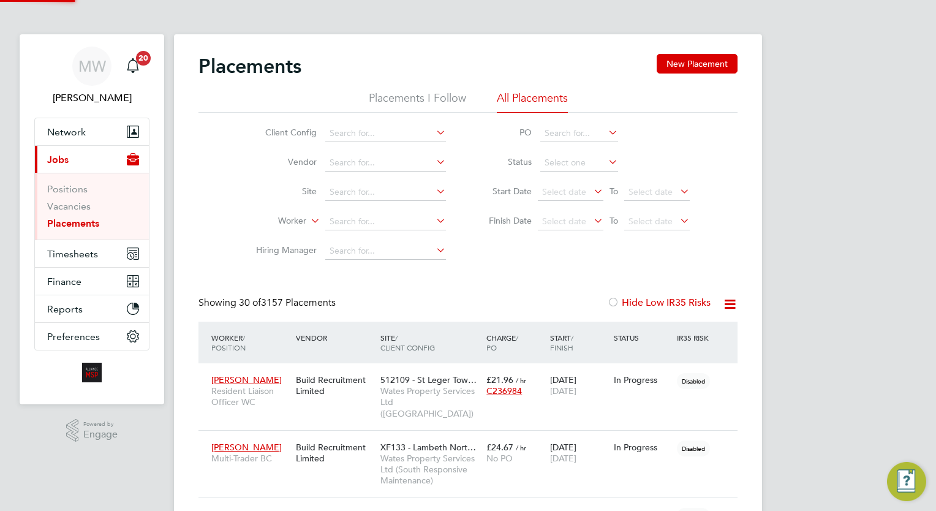
scroll to position [6, 6]
click at [343, 211] on li "Worker" at bounding box center [346, 221] width 230 height 29
click at [382, 213] on input at bounding box center [385, 221] width 121 height 17
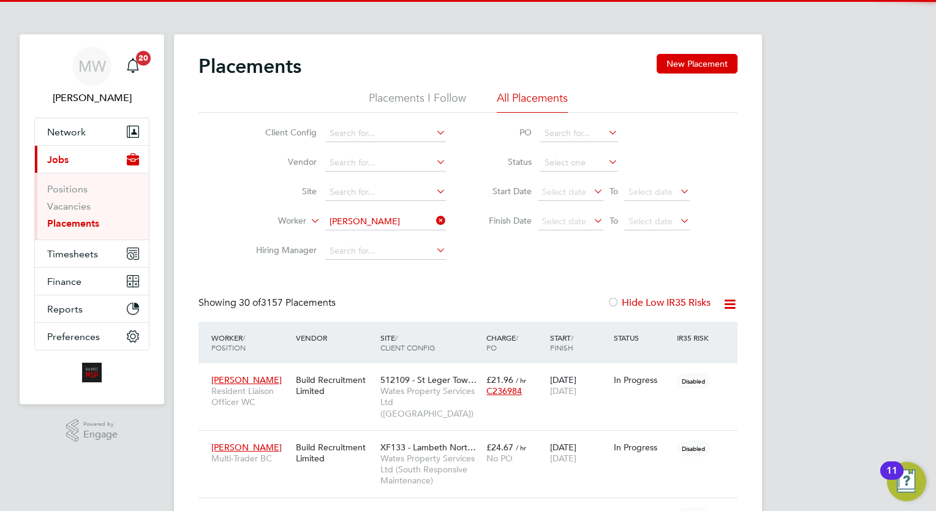
click at [399, 233] on li "Thomas Ellis" at bounding box center [402, 238] width 154 height 17
type input "Thomas Ellis"
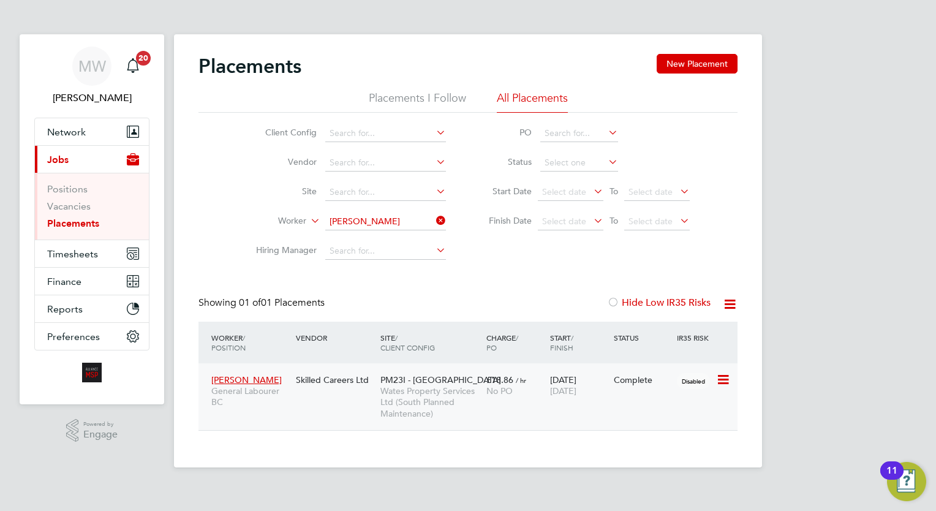
click at [505, 377] on span "£18.86" at bounding box center [499, 379] width 27 height 11
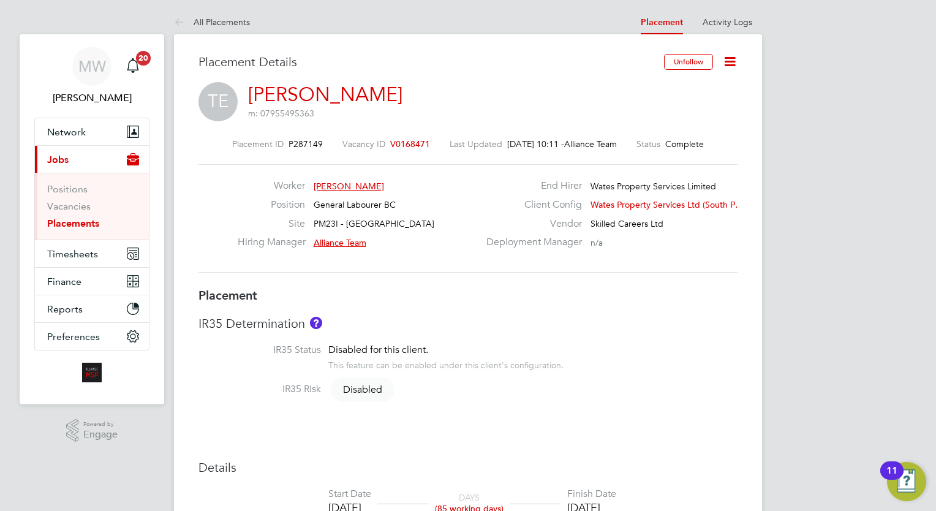
click at [729, 59] on icon at bounding box center [729, 61] width 15 height 15
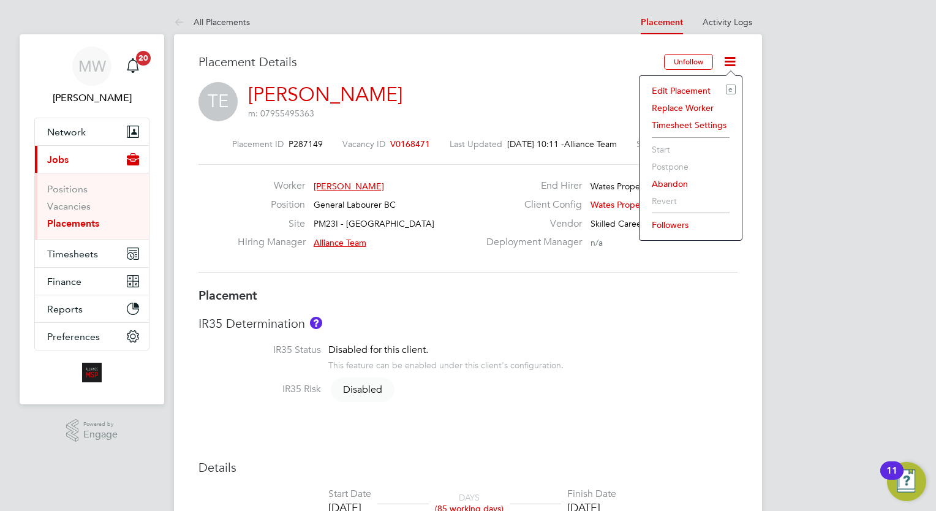
click at [698, 89] on li "Edit Placement e" at bounding box center [690, 90] width 90 height 17
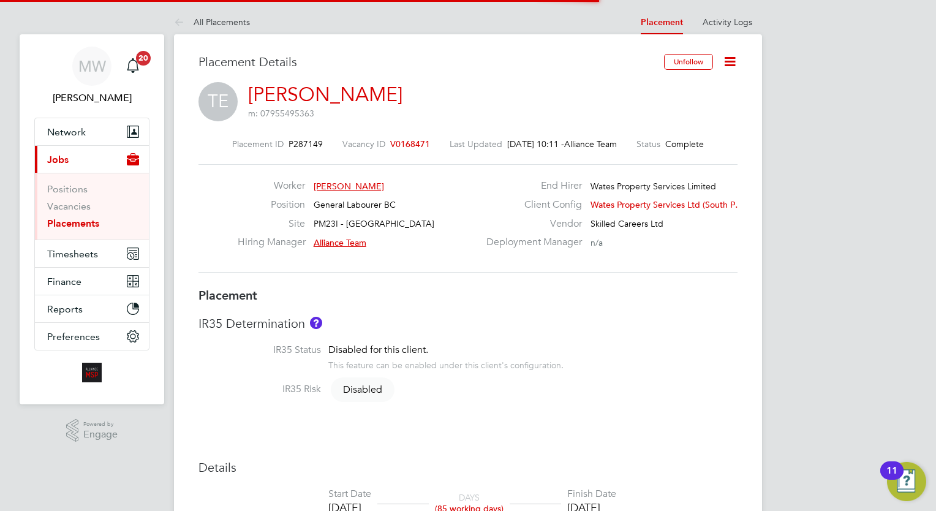
scroll to position [6, 6]
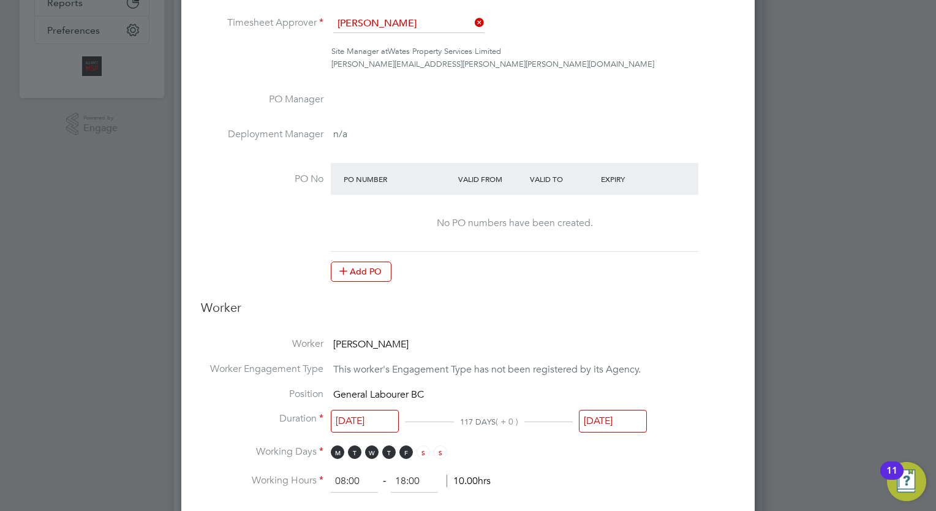
click at [626, 418] on input "[DATE]" at bounding box center [613, 421] width 68 height 23
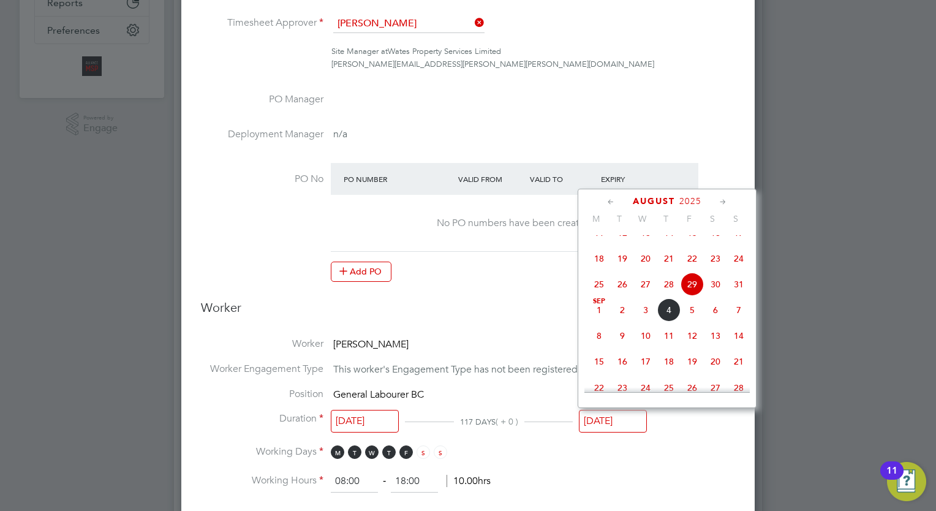
click at [724, 202] on icon at bounding box center [723, 201] width 12 height 13
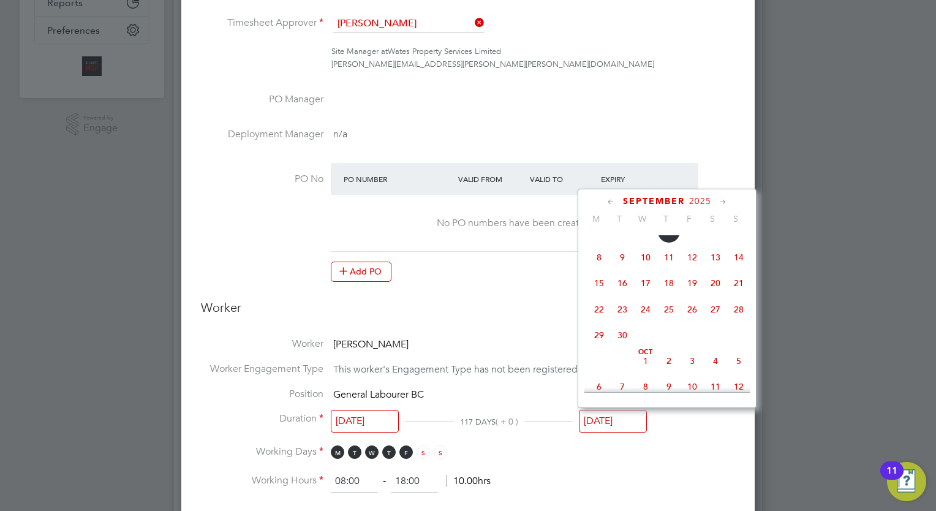
click at [724, 202] on icon at bounding box center [723, 201] width 12 height 13
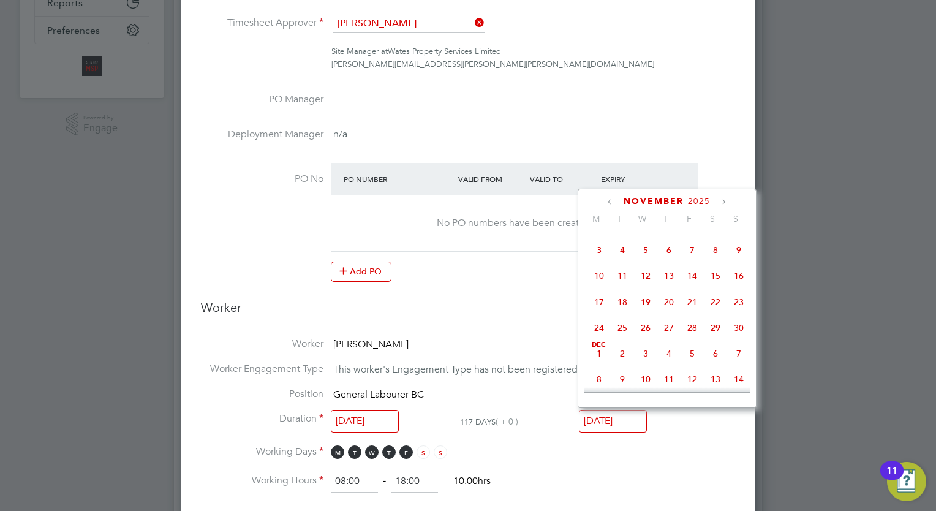
click at [689, 339] on span "28" at bounding box center [691, 327] width 23 height 23
type input "28 Nov 2025"
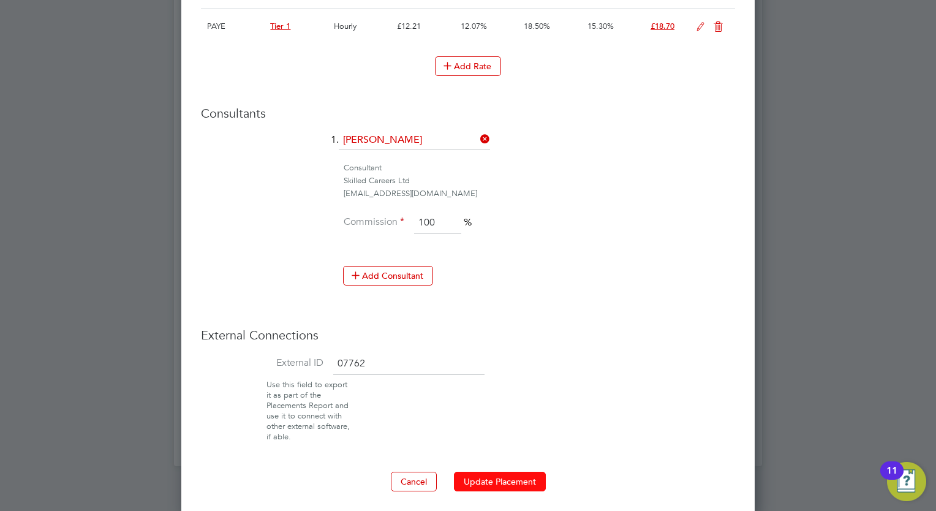
click at [517, 471] on button "Update Placement" at bounding box center [500, 481] width 92 height 20
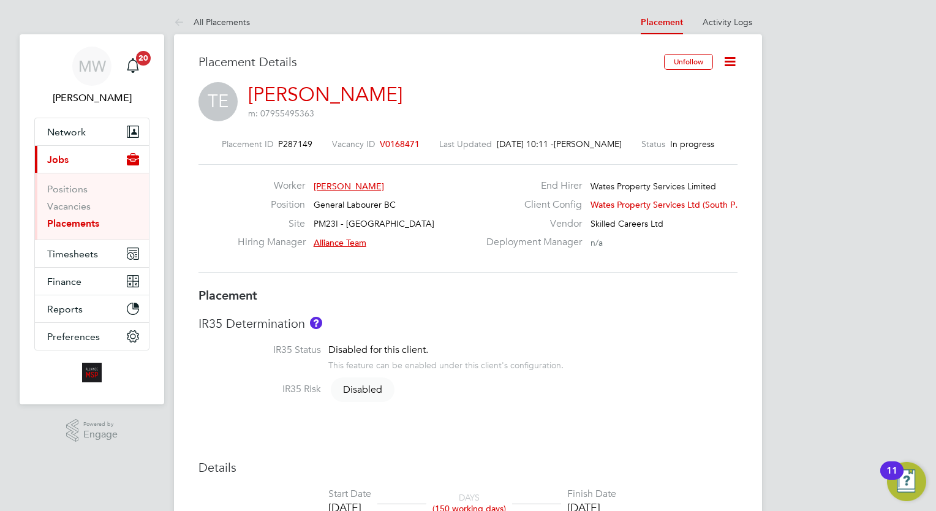
click at [76, 222] on link "Placements" at bounding box center [73, 223] width 52 height 12
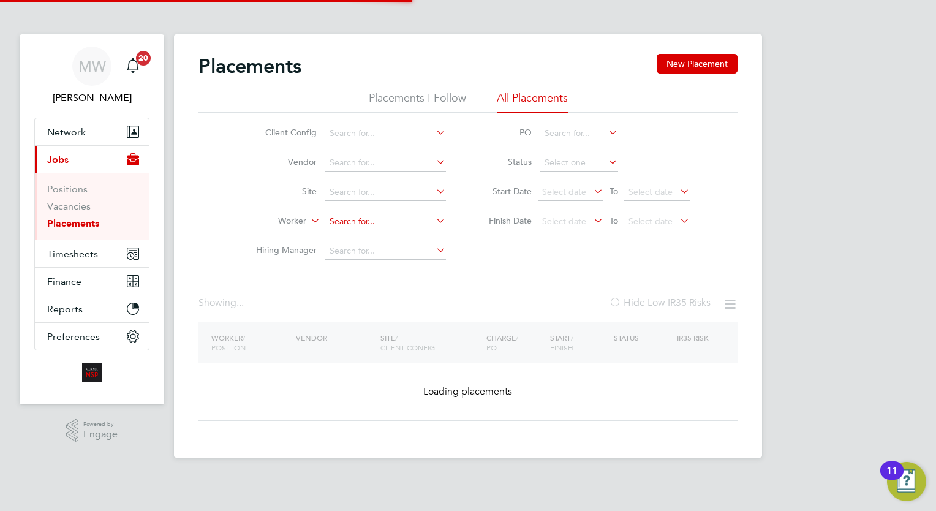
click at [343, 217] on input at bounding box center [385, 221] width 121 height 17
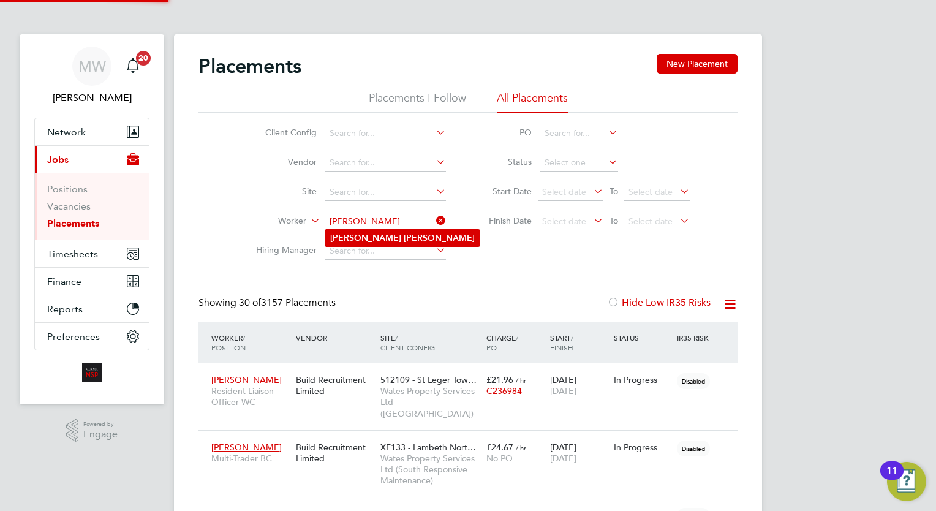
click at [404, 240] on b "Salim" at bounding box center [439, 238] width 71 height 10
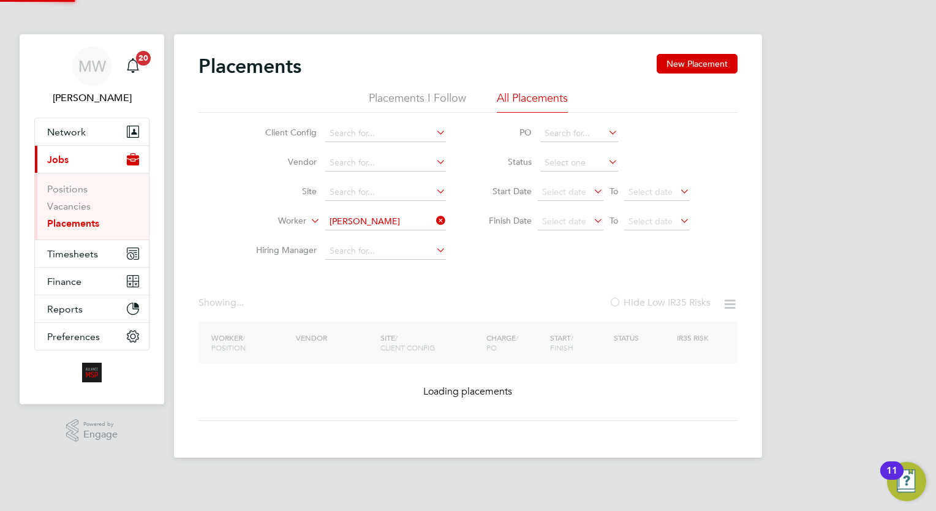
type input "Ahmed Salim"
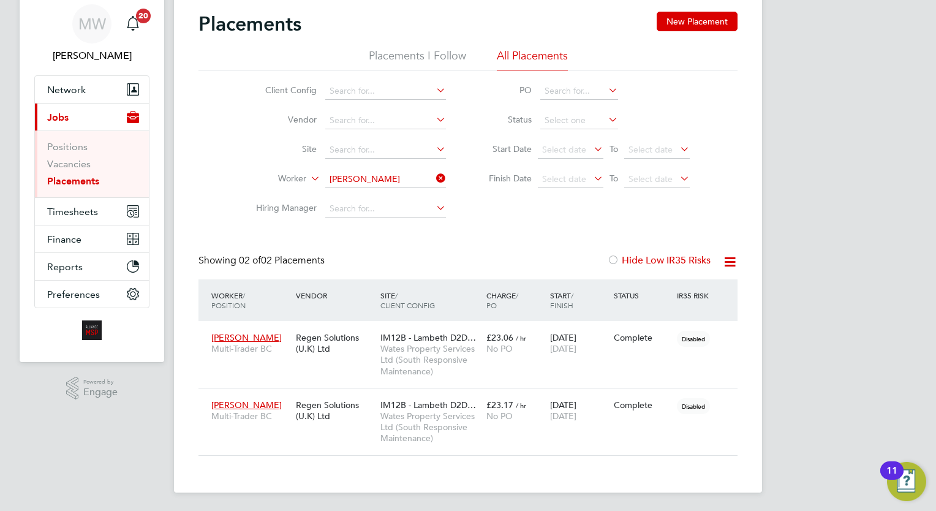
click at [434, 182] on icon at bounding box center [434, 178] width 0 height 17
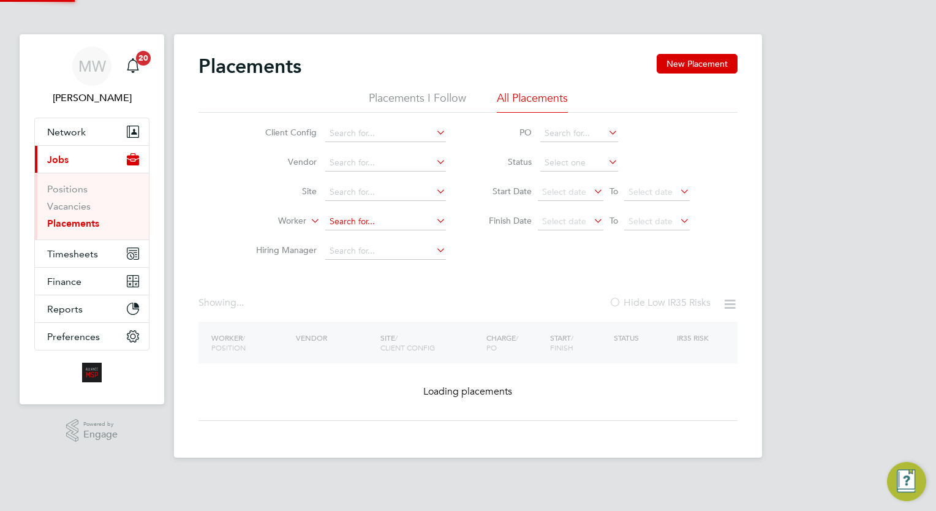
click at [360, 225] on input at bounding box center [385, 221] width 121 height 17
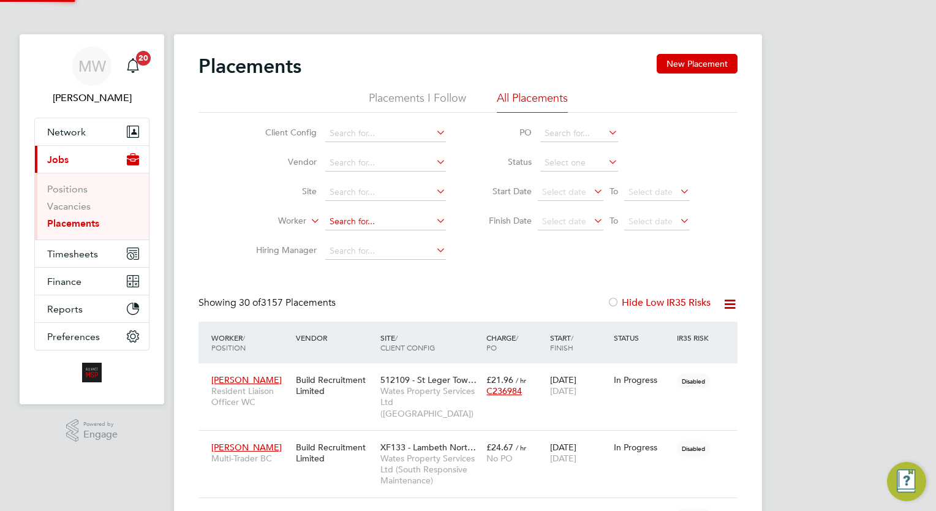
scroll to position [6, 6]
click at [400, 242] on li "James Taran owski" at bounding box center [388, 238] width 126 height 17
type input "[PERSON_NAME]"
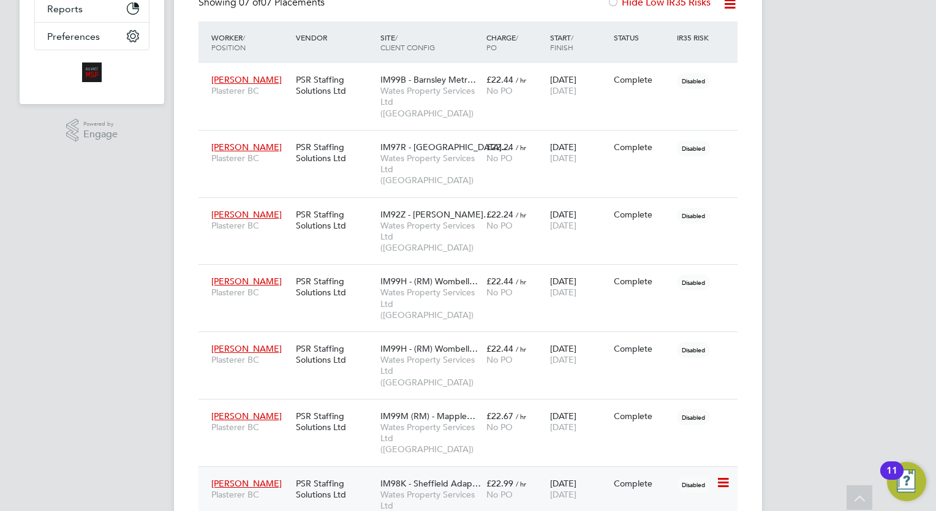
click at [552, 471] on div "18 Aug 2025 29 Aug 2025" at bounding box center [579, 488] width 64 height 34
